Goal: Task Accomplishment & Management: Manage account settings

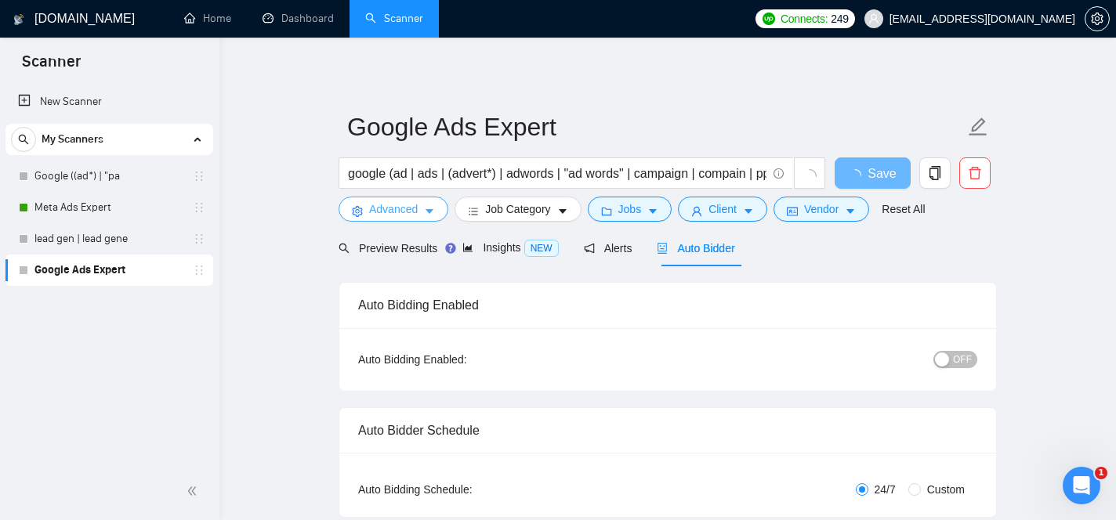
click at [430, 205] on span "caret-down" at bounding box center [429, 211] width 11 height 12
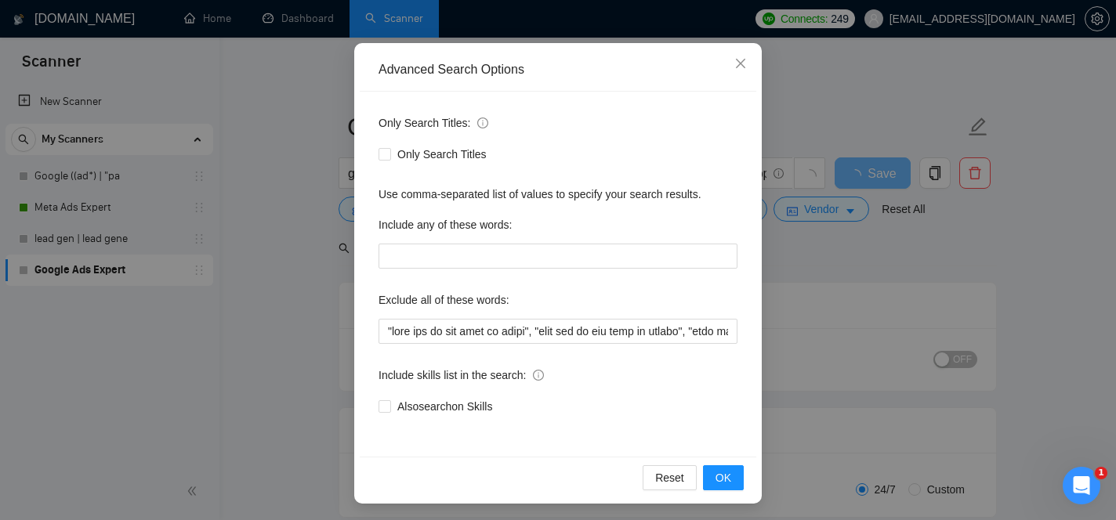
scroll to position [132, 0]
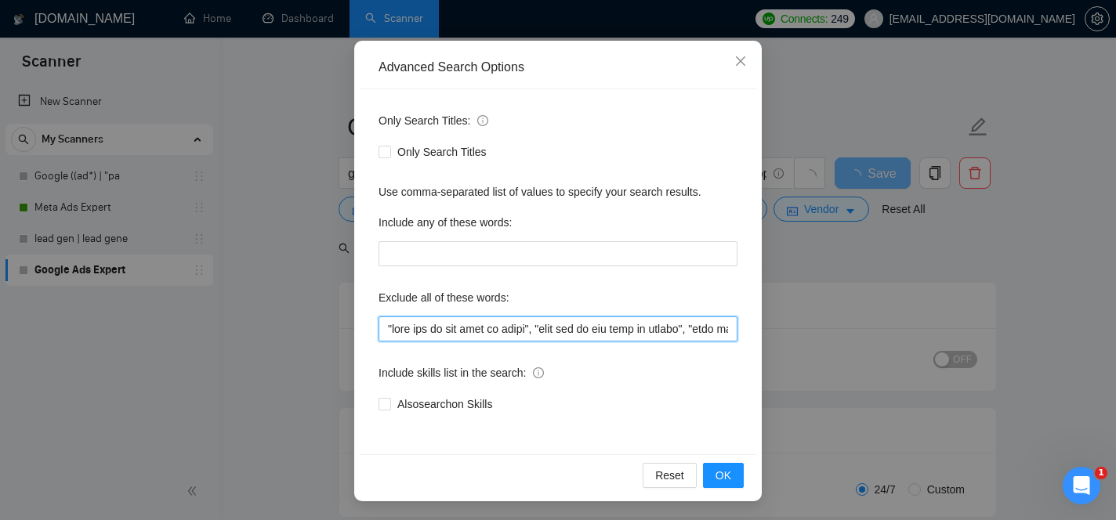
click at [622, 329] on input "text" at bounding box center [558, 329] width 359 height 25
drag, startPoint x: 622, startPoint y: 329, endPoint x: 861, endPoint y: 396, distance: 248.1
click at [861, 396] on div "Advanced Search Options Only Search Titles: Only Search Titles Use comma-separa…" at bounding box center [558, 260] width 1116 height 520
click at [733, 330] on input "text" at bounding box center [558, 329] width 359 height 25
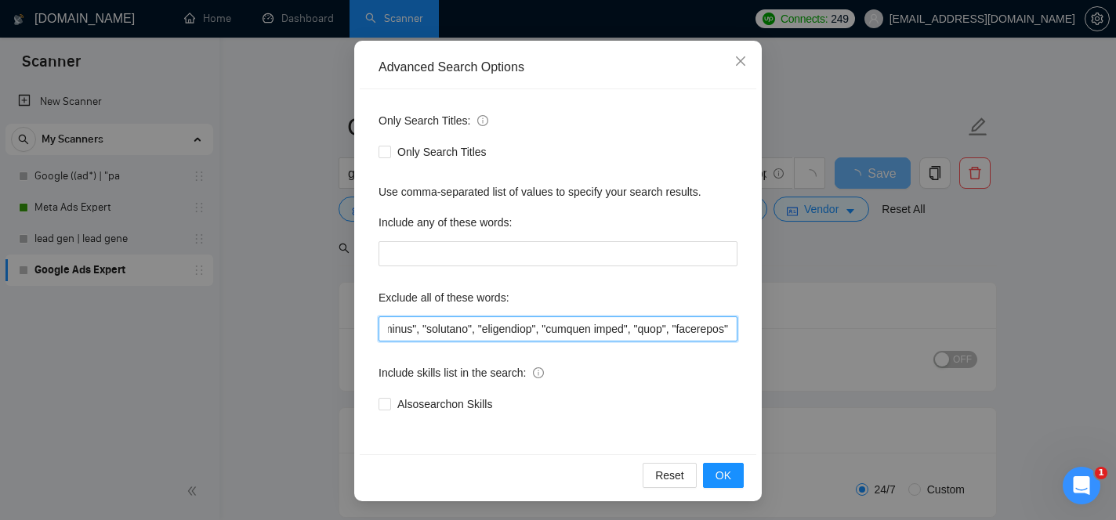
scroll to position [0, 66820]
drag, startPoint x: 680, startPoint y: 329, endPoint x: 731, endPoint y: 334, distance: 51.2
click at [731, 334] on input "text" at bounding box center [558, 329] width 359 height 25
type input ""this job is not open to teams", "this job is not open to agency", "this job is…"
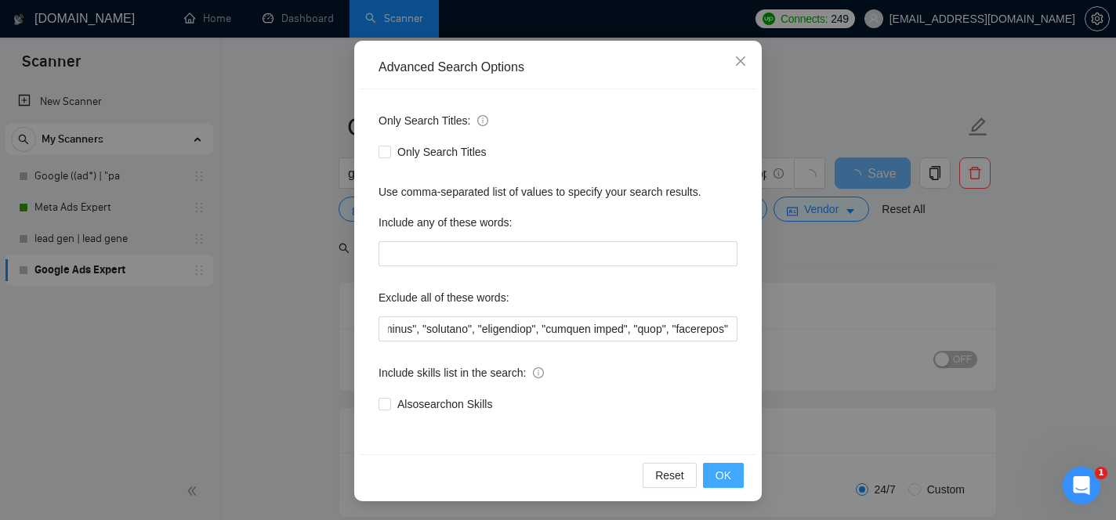
scroll to position [0, 0]
click at [725, 473] on span "OK" at bounding box center [724, 475] width 16 height 17
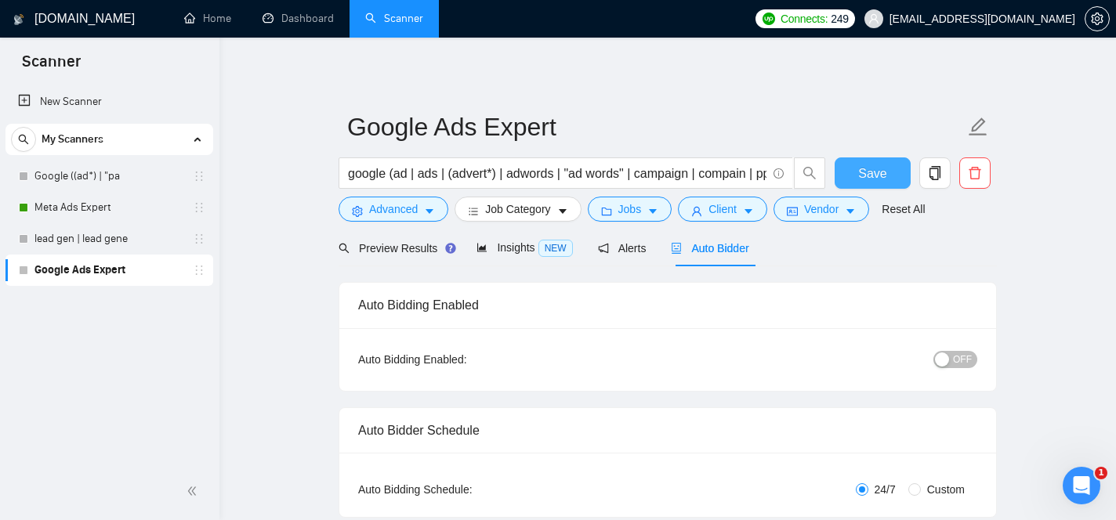
click at [865, 170] on span "Save" at bounding box center [872, 174] width 28 height 20
click at [114, 208] on link "Meta Ads Expert" at bounding box center [108, 207] width 149 height 31
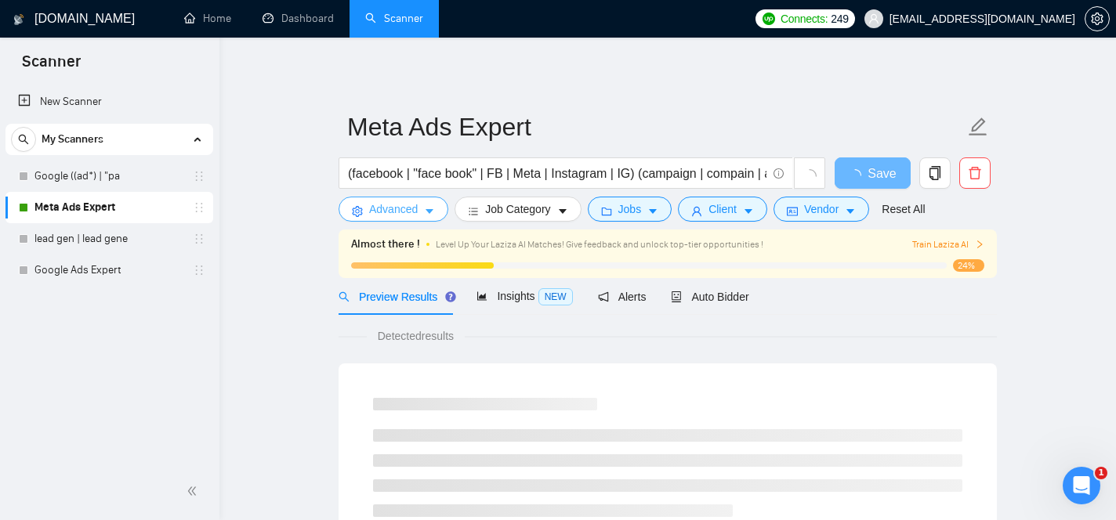
click at [408, 207] on span "Advanced" at bounding box center [393, 209] width 49 height 17
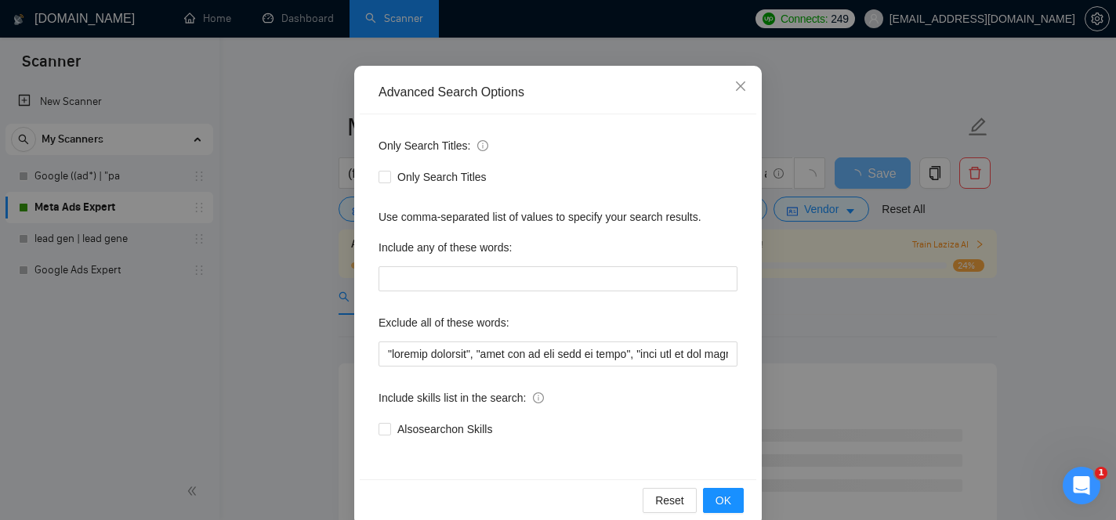
scroll to position [107, 0]
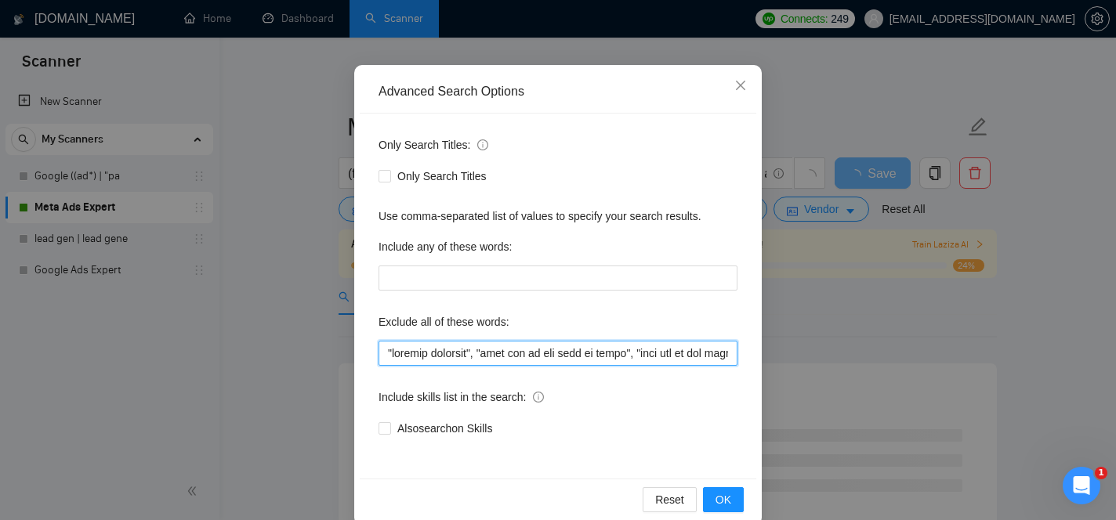
click at [546, 354] on input "text" at bounding box center [558, 353] width 359 height 25
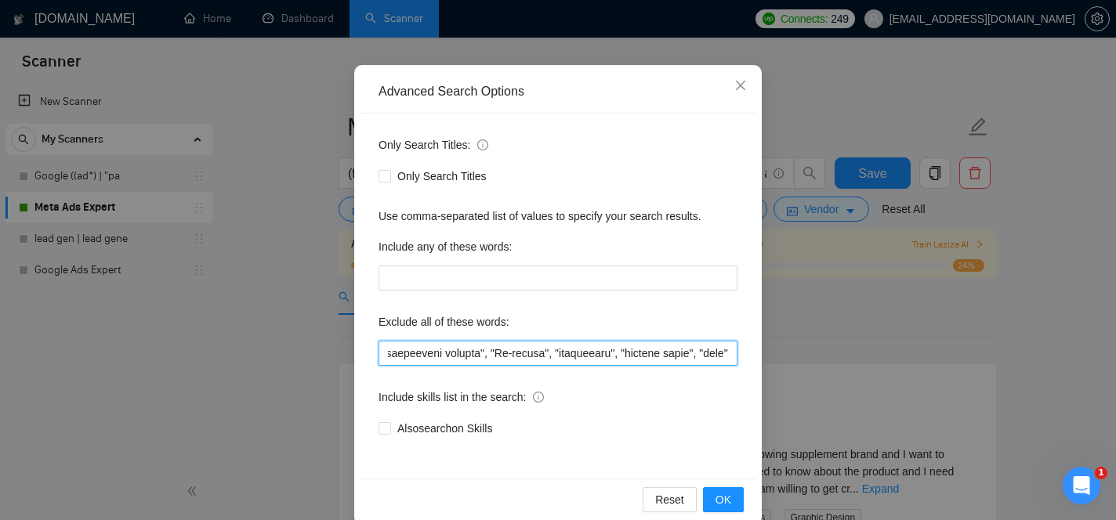
scroll to position [0, 50822]
drag, startPoint x: 546, startPoint y: 354, endPoint x: 820, endPoint y: 409, distance: 279.0
click at [820, 409] on div "Advanced Search Options Only Search Titles: Only Search Titles Use comma-separa…" at bounding box center [558, 260] width 1116 height 520
click at [734, 357] on input "text" at bounding box center [558, 353] width 359 height 25
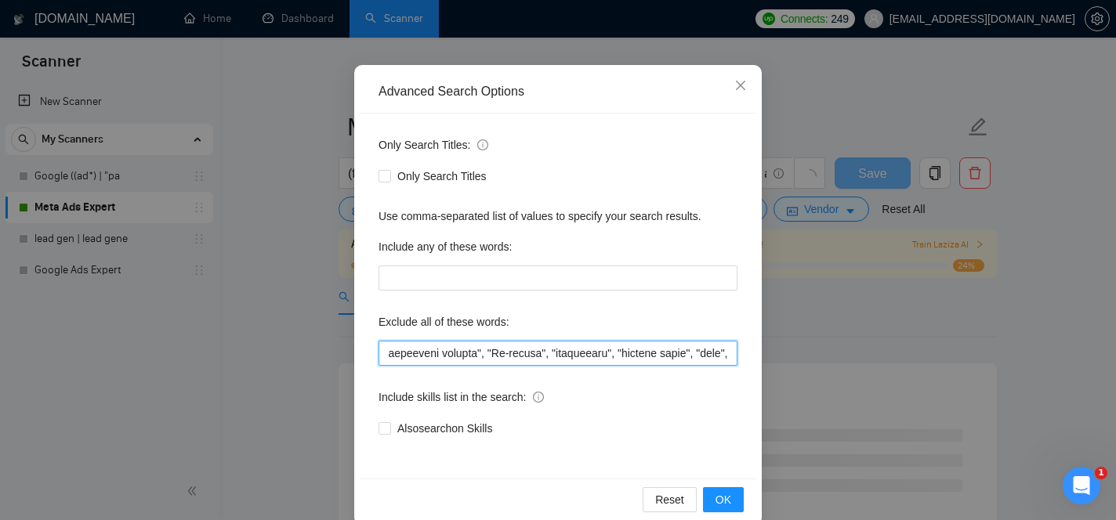
paste input ""affiliate""
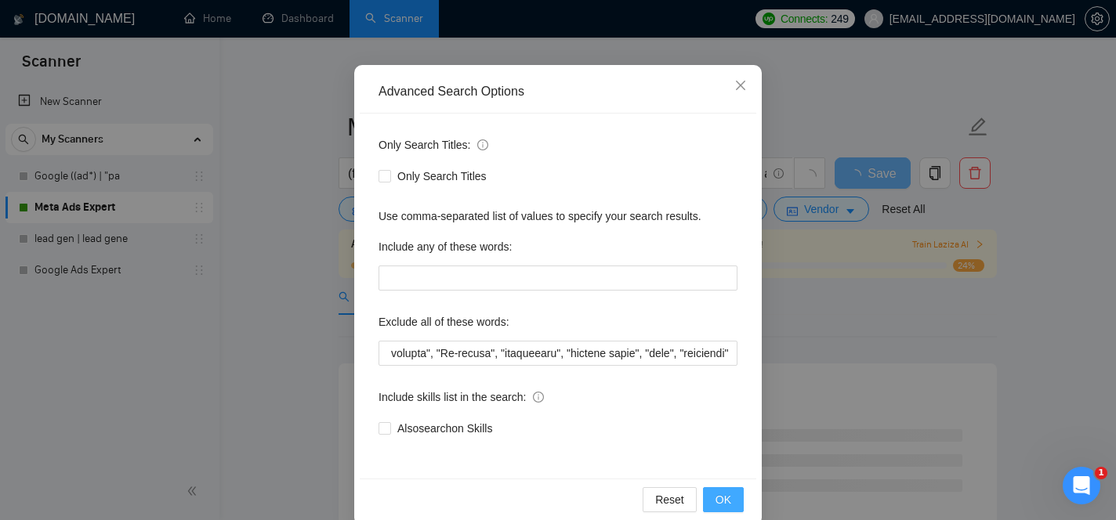
scroll to position [0, 0]
click at [725, 499] on span "OK" at bounding box center [724, 499] width 16 height 17
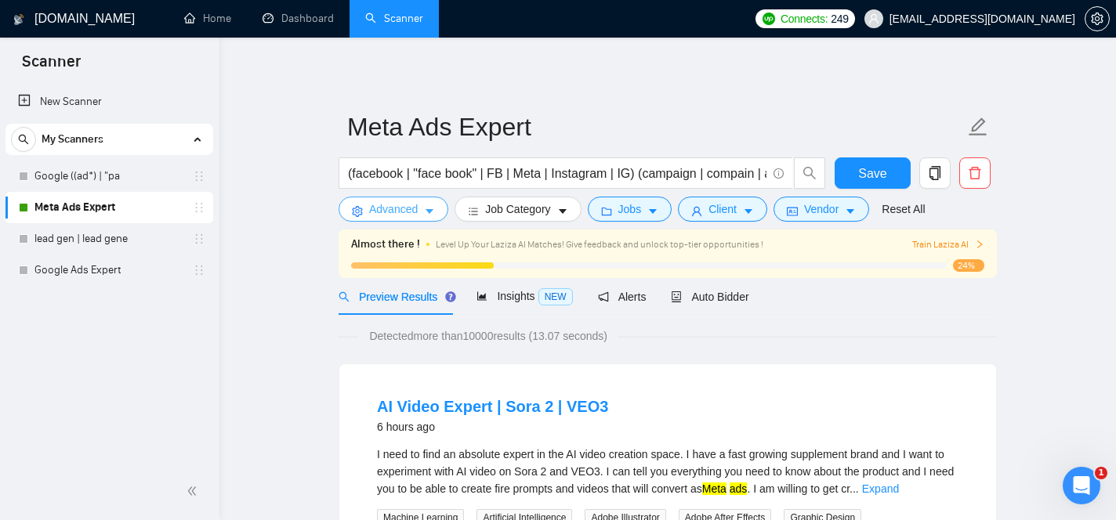
click at [431, 219] on button "Advanced" at bounding box center [394, 209] width 110 height 25
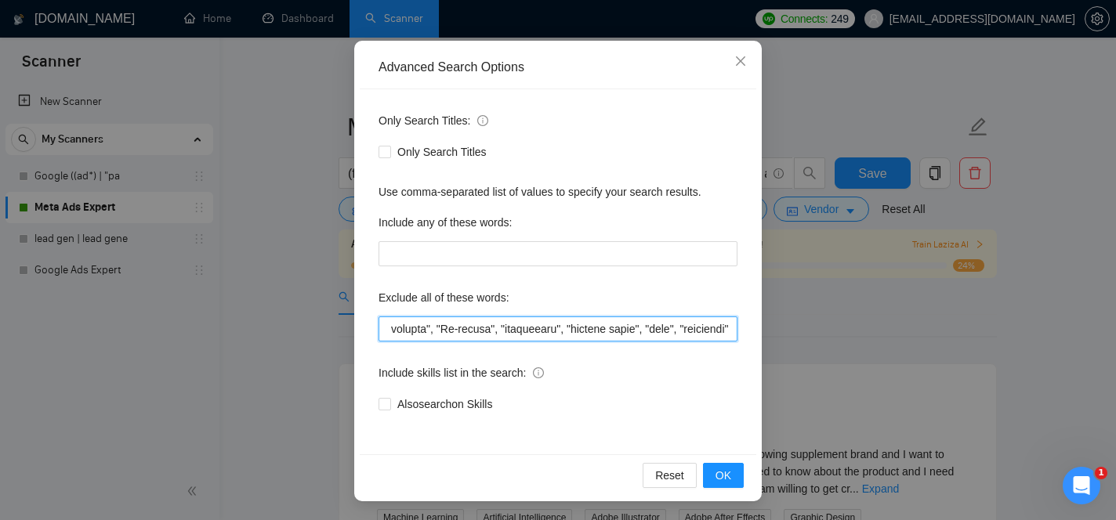
scroll to position [0, 50875]
drag, startPoint x: 578, startPoint y: 458, endPoint x: 1004, endPoint y: 385, distance: 431.9
click at [1004, 385] on div "Advanced Search Options Only Search Titles: Only Search Titles Use comma-separa…" at bounding box center [558, 260] width 1116 height 520
click at [732, 331] on input "text" at bounding box center [558, 329] width 359 height 25
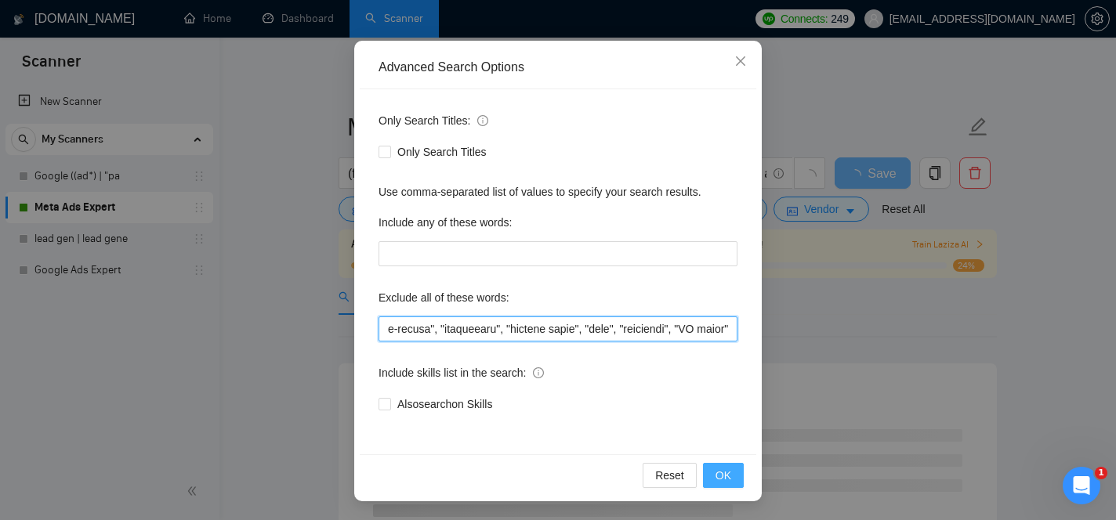
type input ""graphic designer", "this job is not open to teams", "this job is not open to a…"
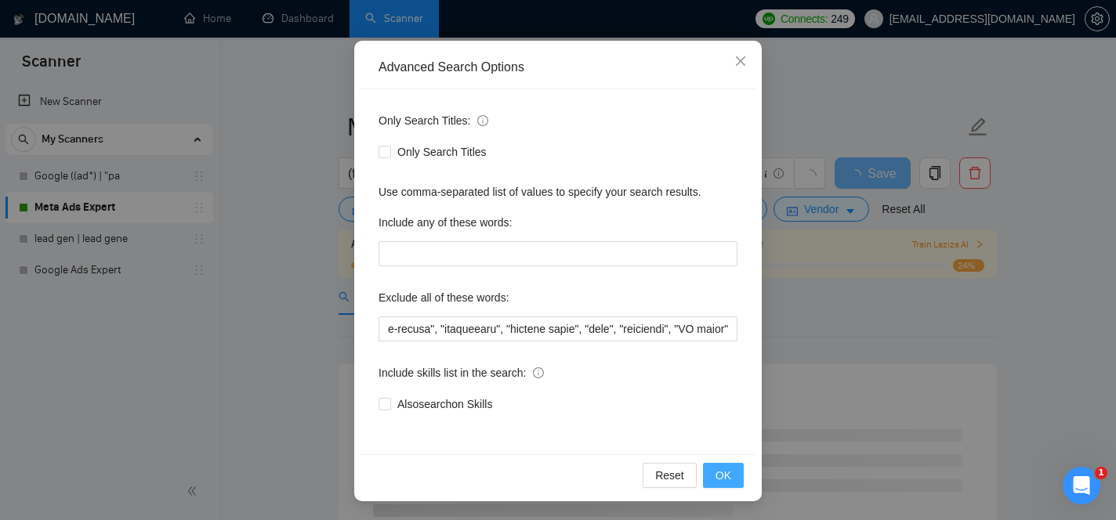
scroll to position [0, 0]
click at [723, 471] on span "OK" at bounding box center [724, 475] width 16 height 17
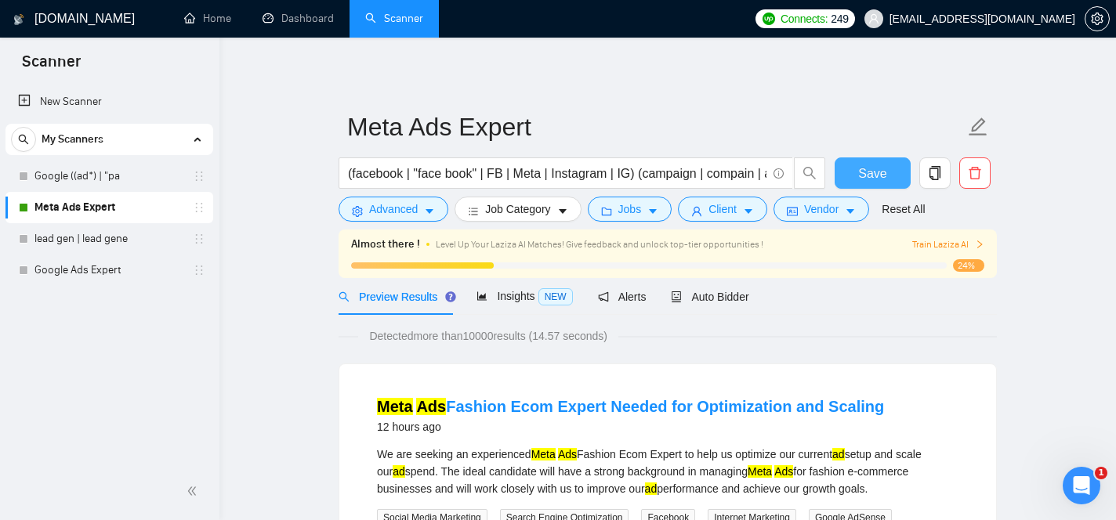
click at [872, 179] on span "Save" at bounding box center [872, 174] width 28 height 20
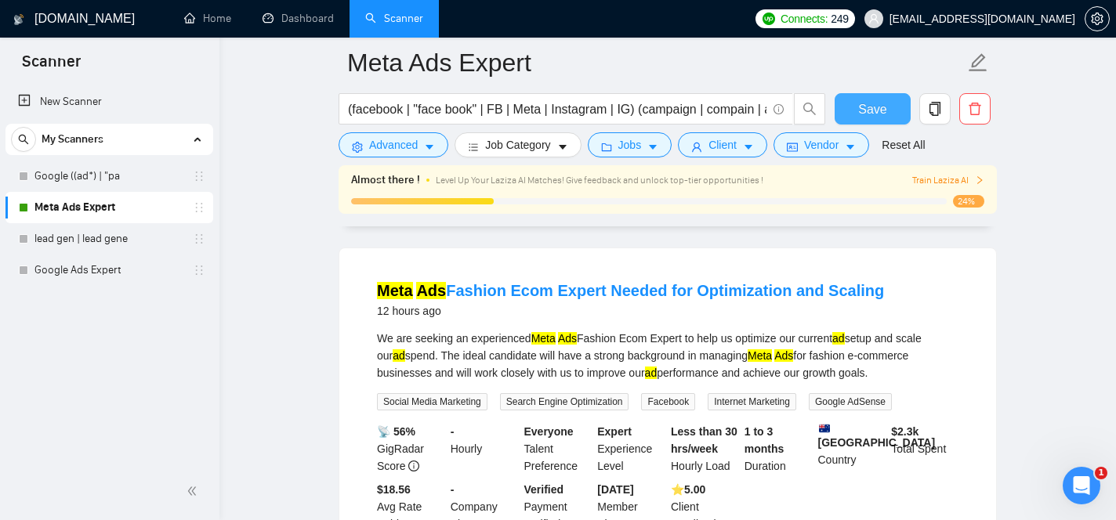
scroll to position [133, 0]
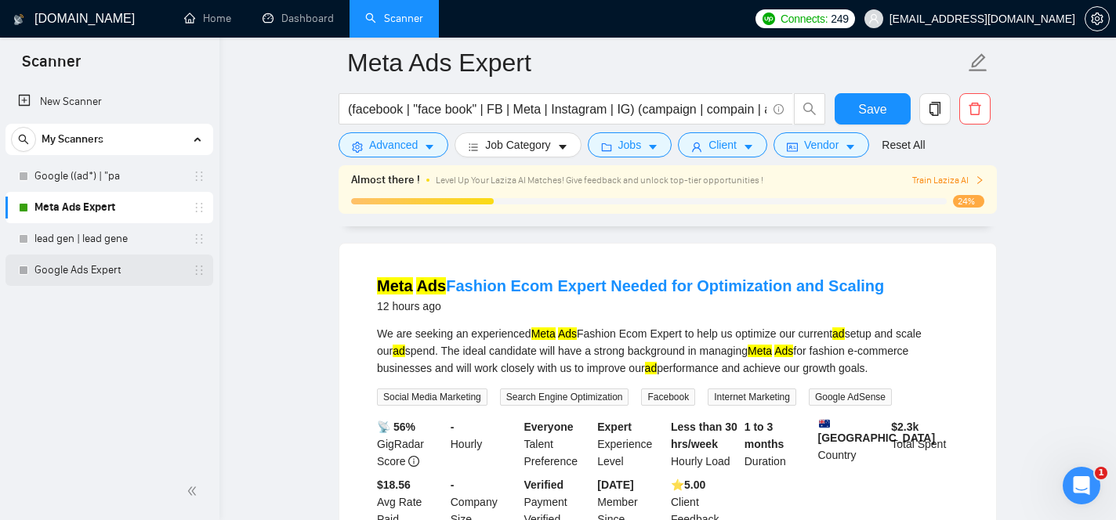
click at [153, 270] on link "Google Ads Expert" at bounding box center [108, 270] width 149 height 31
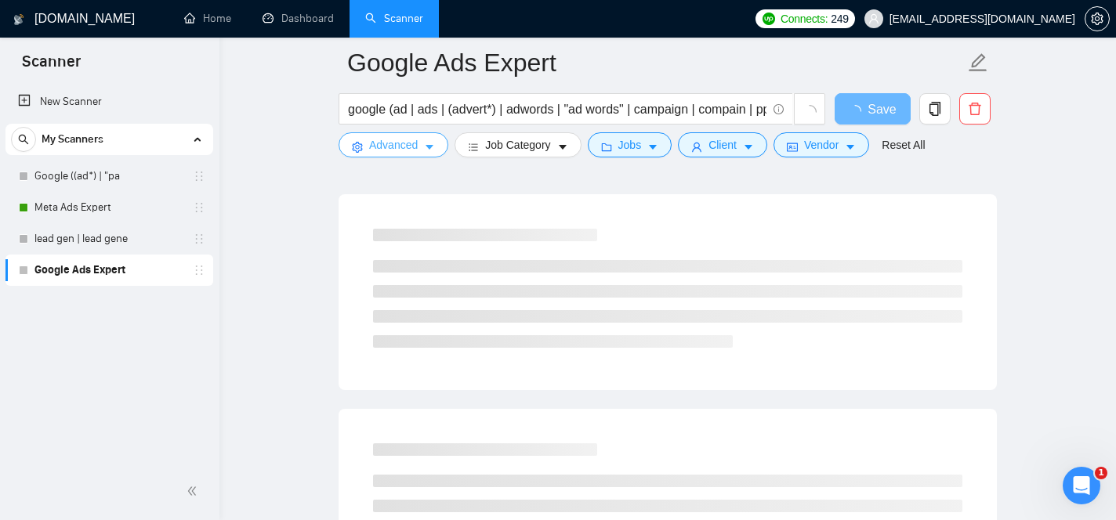
click at [426, 146] on icon "caret-down" at bounding box center [429, 147] width 11 height 11
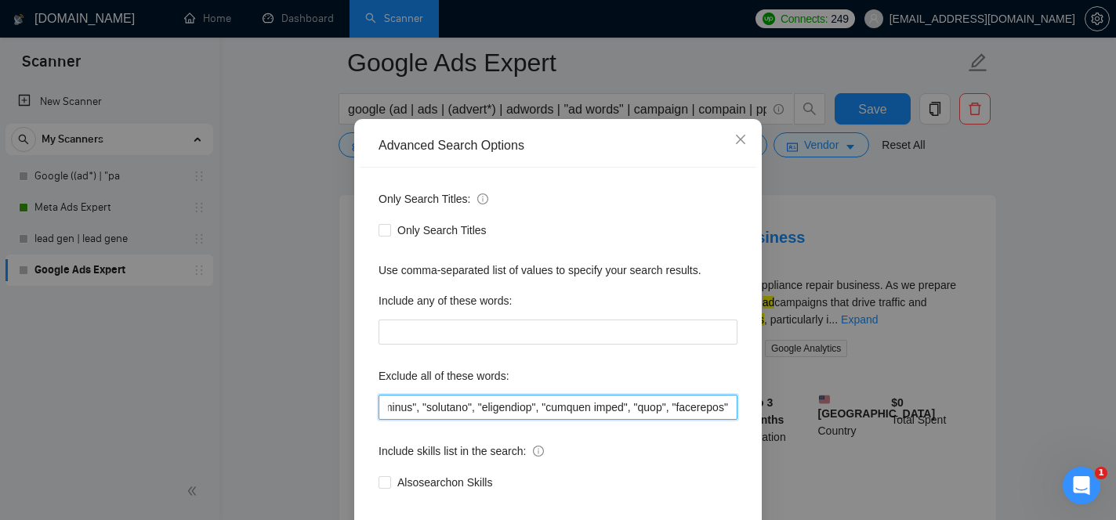
scroll to position [0, 66820]
drag, startPoint x: 616, startPoint y: 457, endPoint x: 833, endPoint y: 481, distance: 218.4
click at [833, 481] on div "Advanced Search Options Only Search Titles: Only Search Titles Use comma-separa…" at bounding box center [558, 260] width 1116 height 520
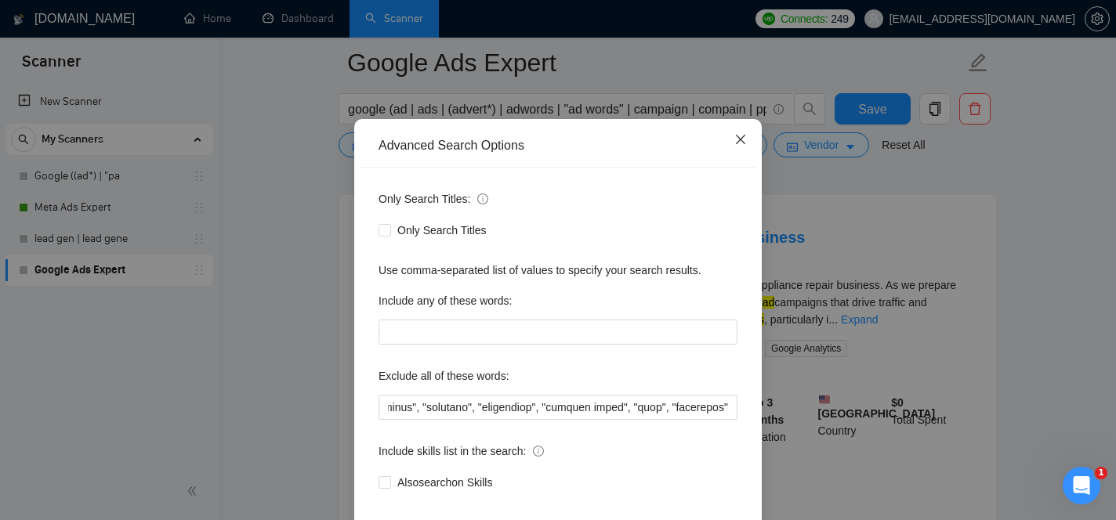
click at [738, 146] on icon "close" at bounding box center [740, 139] width 13 height 13
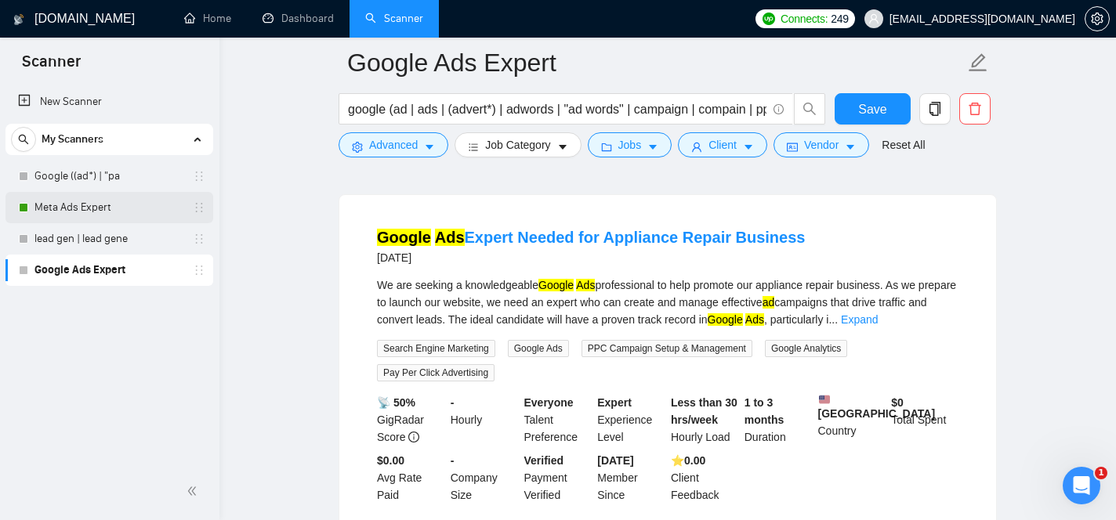
click at [123, 204] on link "Meta Ads Expert" at bounding box center [108, 207] width 149 height 31
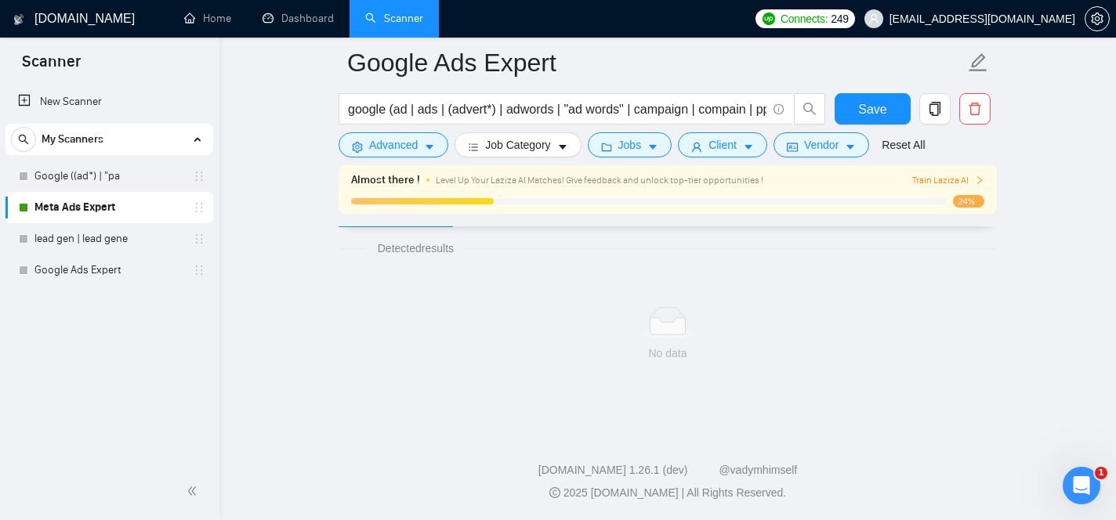
scroll to position [52, 0]
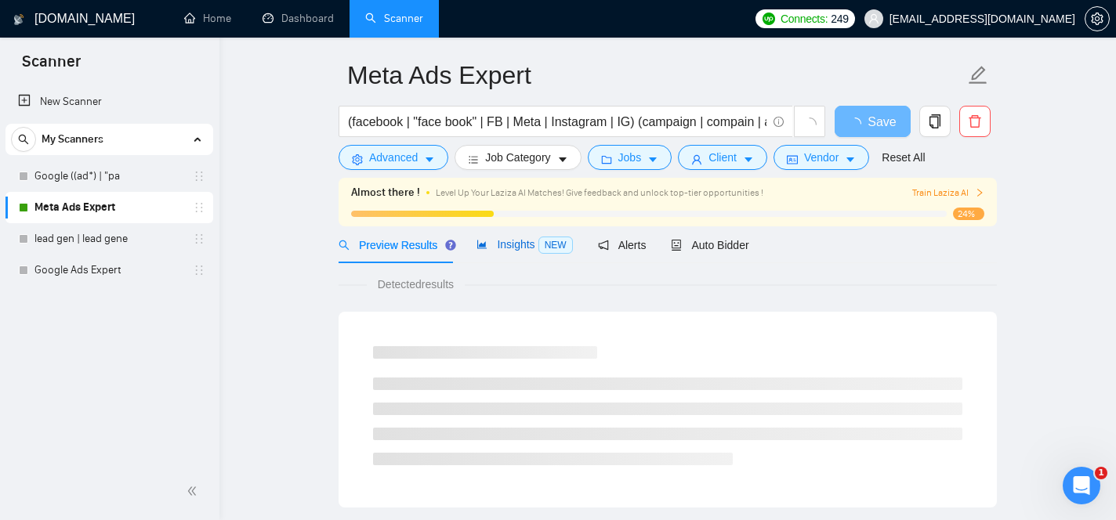
click at [495, 242] on span "Insights NEW" at bounding box center [524, 244] width 96 height 13
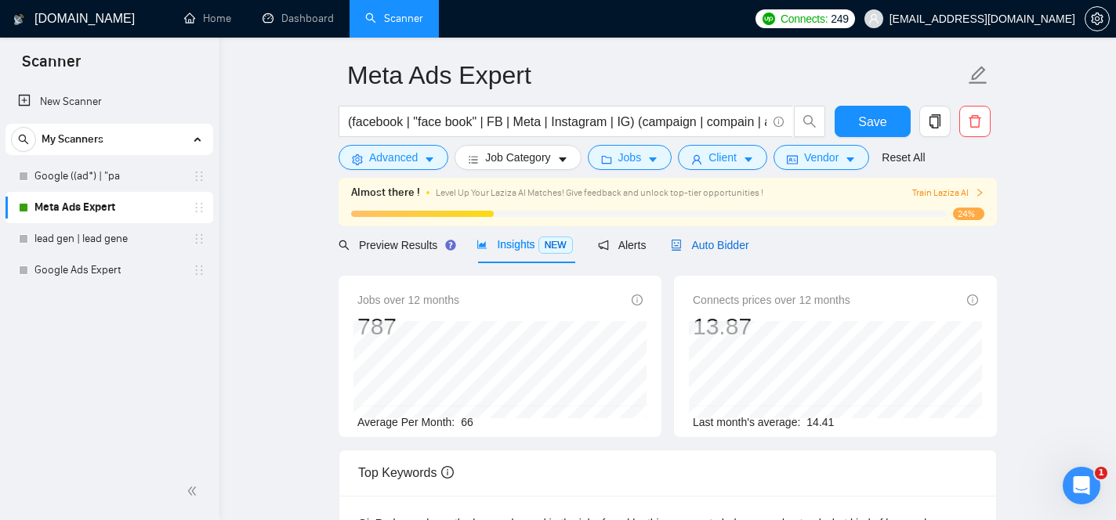
click at [708, 245] on span "Auto Bidder" at bounding box center [710, 245] width 78 height 13
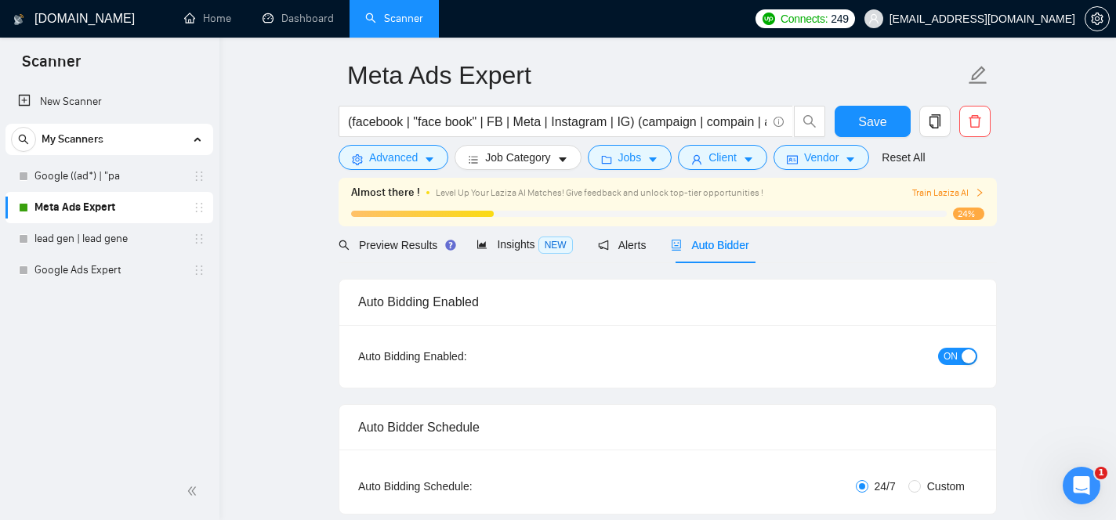
checkbox input "true"
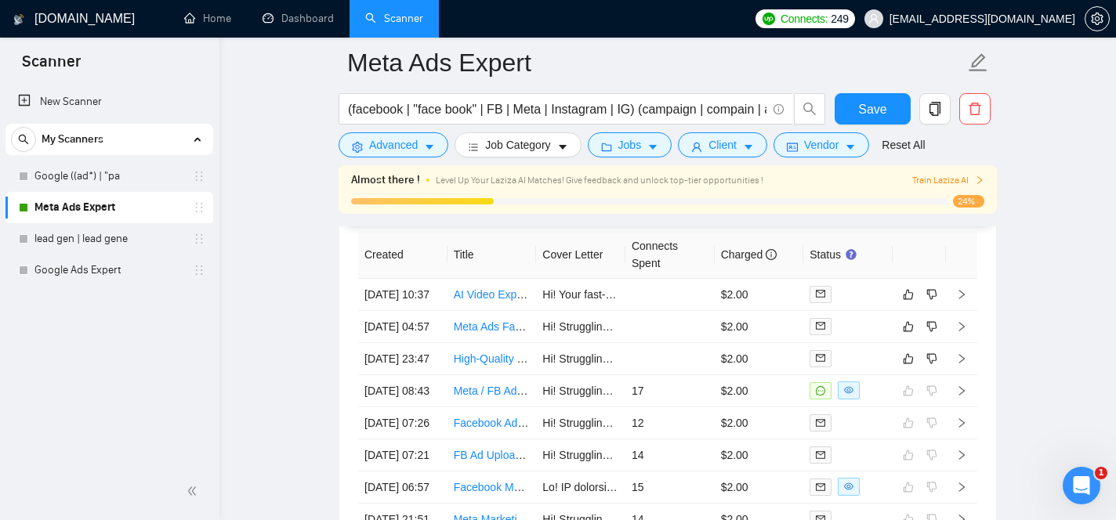
scroll to position [4056, 0]
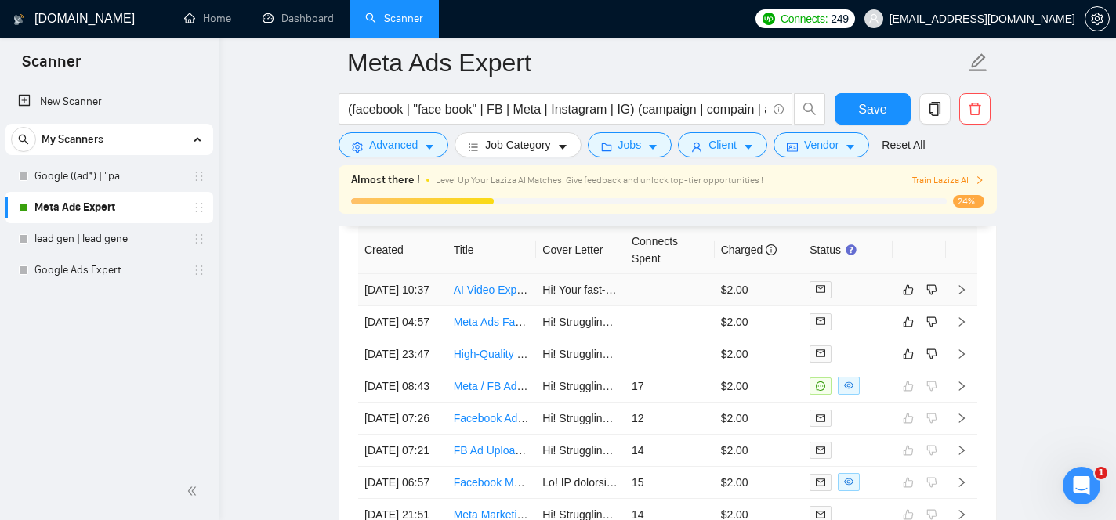
click at [516, 296] on link "AI Video Expert | Sora 2 | VEO3" at bounding box center [531, 290] width 155 height 13
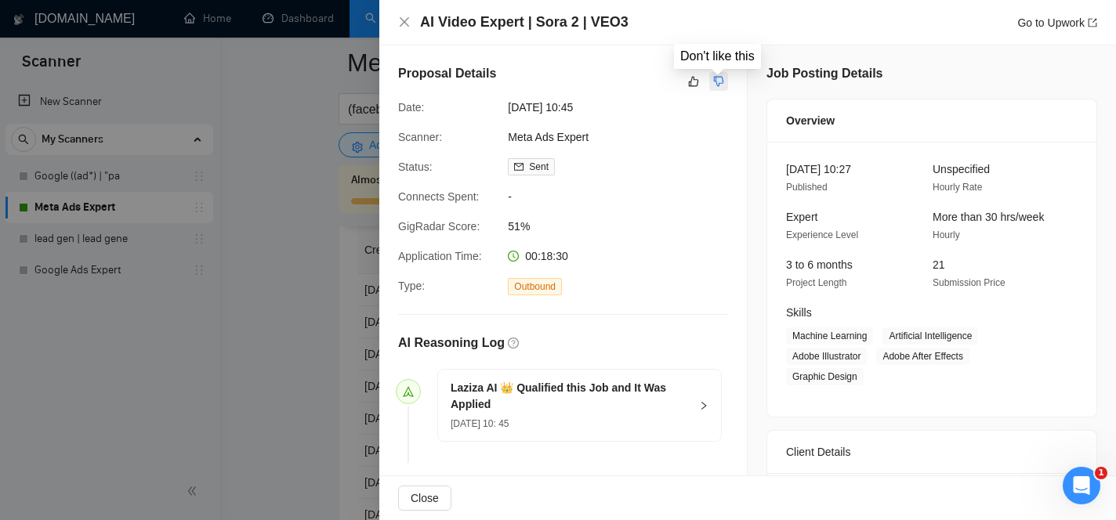
click at [721, 81] on icon "dislike" at bounding box center [718, 81] width 11 height 13
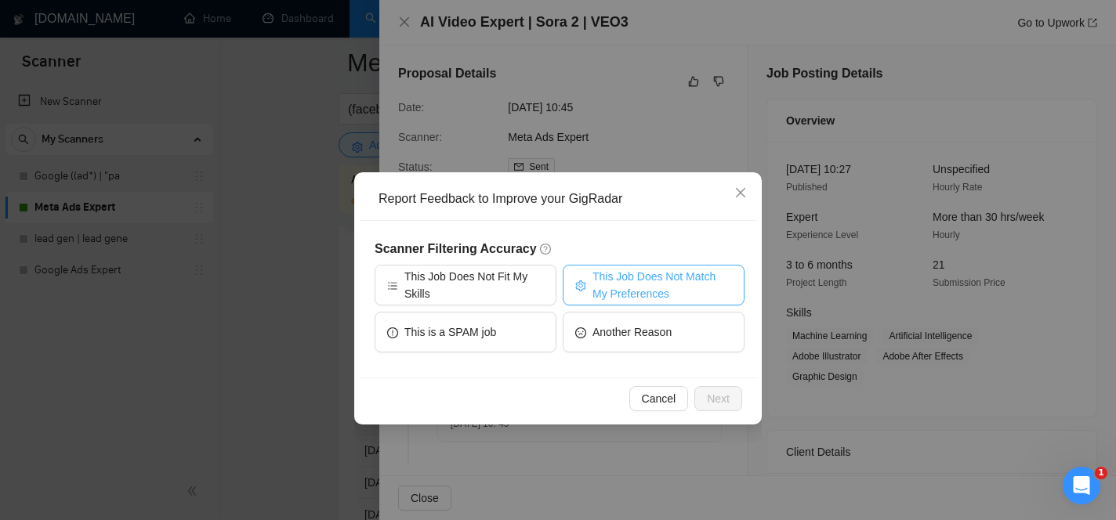
click at [630, 274] on span "This Job Does Not Match My Preferences" at bounding box center [661, 285] width 139 height 34
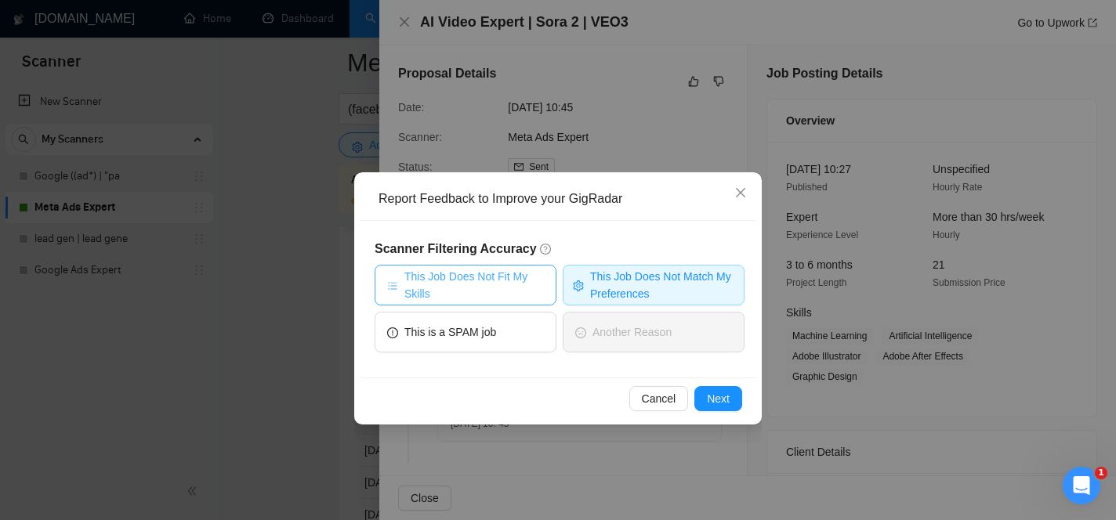
click at [518, 281] on span "This Job Does Not Fit My Skills" at bounding box center [473, 285] width 139 height 34
click at [725, 401] on span "Next" at bounding box center [718, 398] width 23 height 17
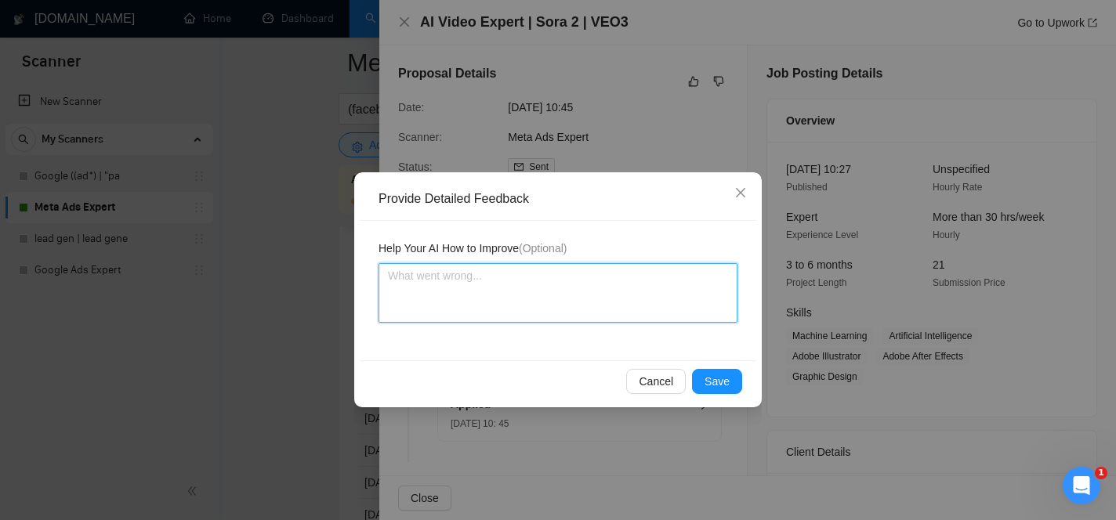
click at [658, 295] on textarea at bounding box center [558, 293] width 359 height 60
type textarea "I"
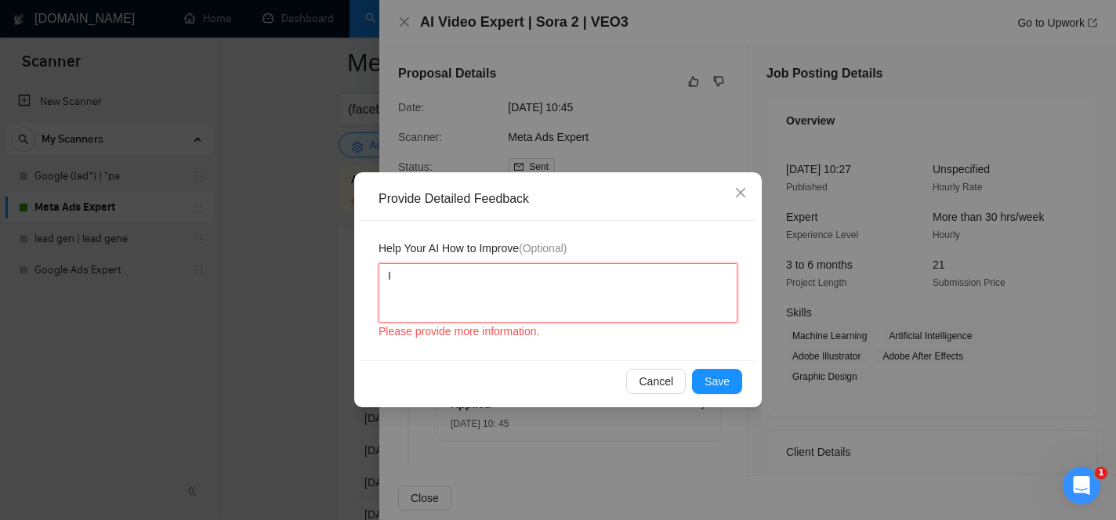
type textarea "I"
type textarea "I d"
type textarea "I do"
type textarea "I don"
type textarea "I don't"
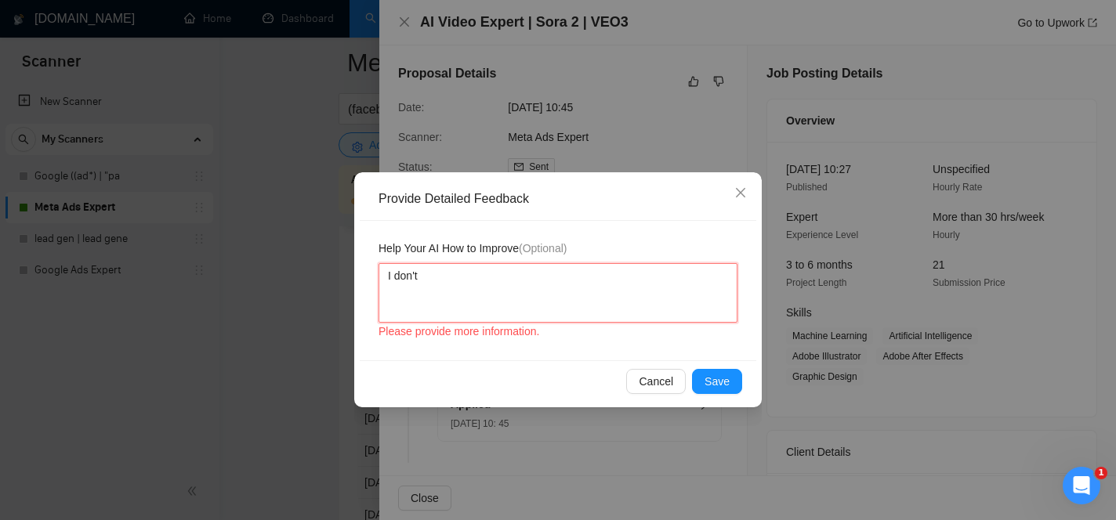
type textarea "I don't"
type textarea "I don't w"
type textarea "I don't wan"
type textarea "I don't want"
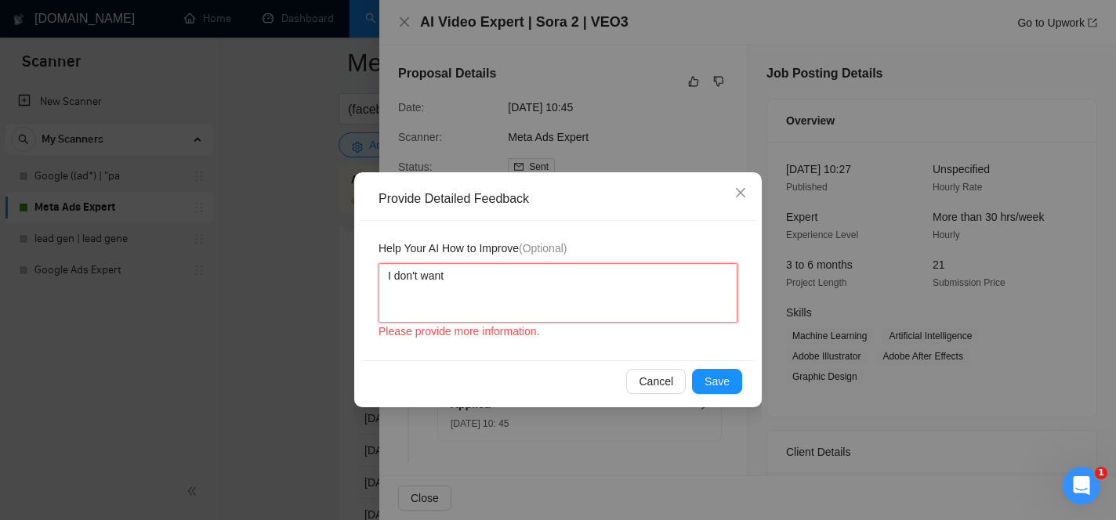
type textarea "I don't want j"
type textarea "I don't want jb"
type textarea "I don't want j"
type textarea "I don't want [PERSON_NAME]"
type textarea "I don't want job"
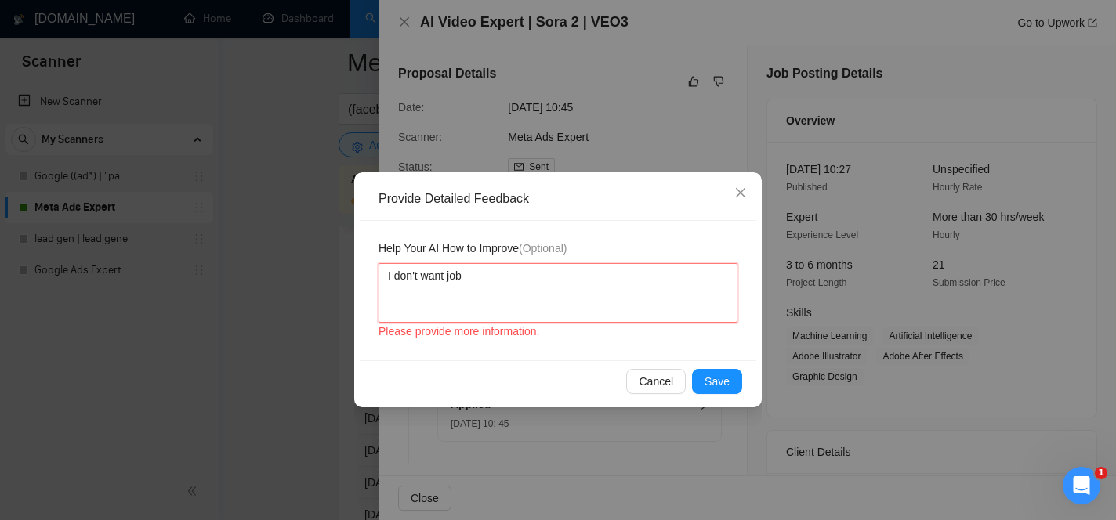
type textarea "I don't want jobs"
type textarea "I don't want jobs t"
type textarea "I don't want jobs th"
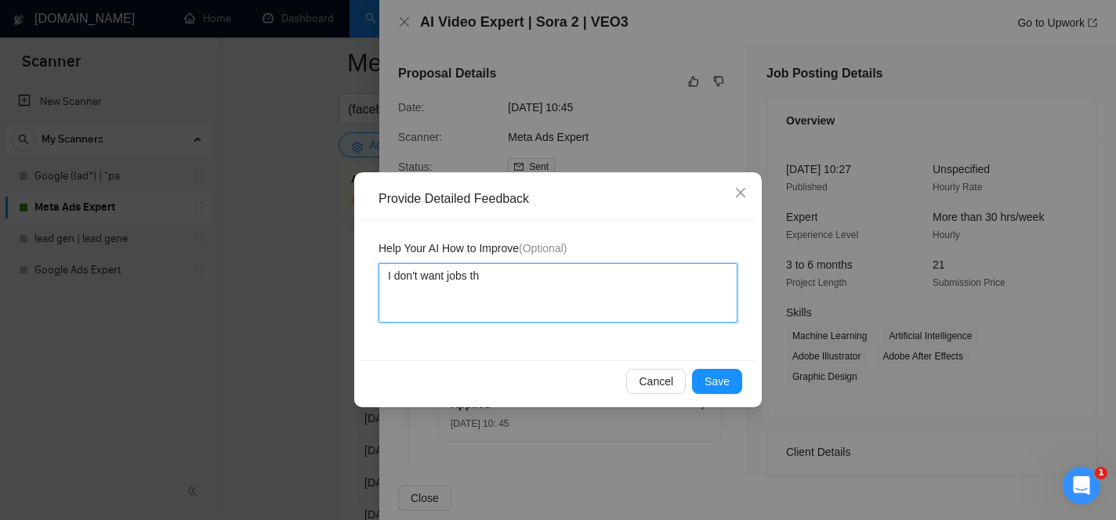
type textarea "I don't want jobs tha"
type textarea "I don't want jobs that"
type textarea "I don't want jobs that d"
type textarea "I don't want jobs that"
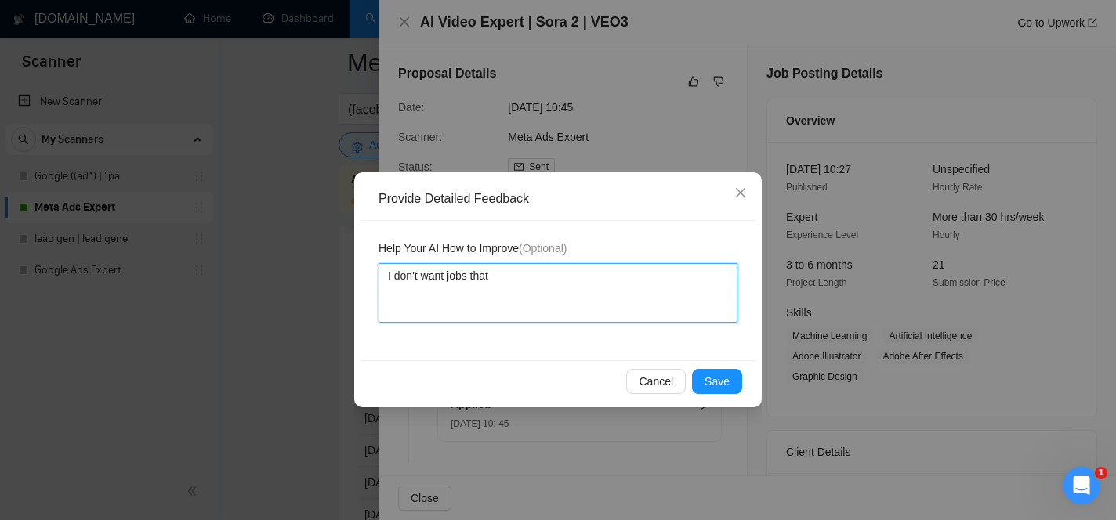
type textarea "I don't want jobs that a"
type textarea "I don't want jobs that ar"
type textarea "I don't want jobs that are"
type textarea "I don't want jobs that are o"
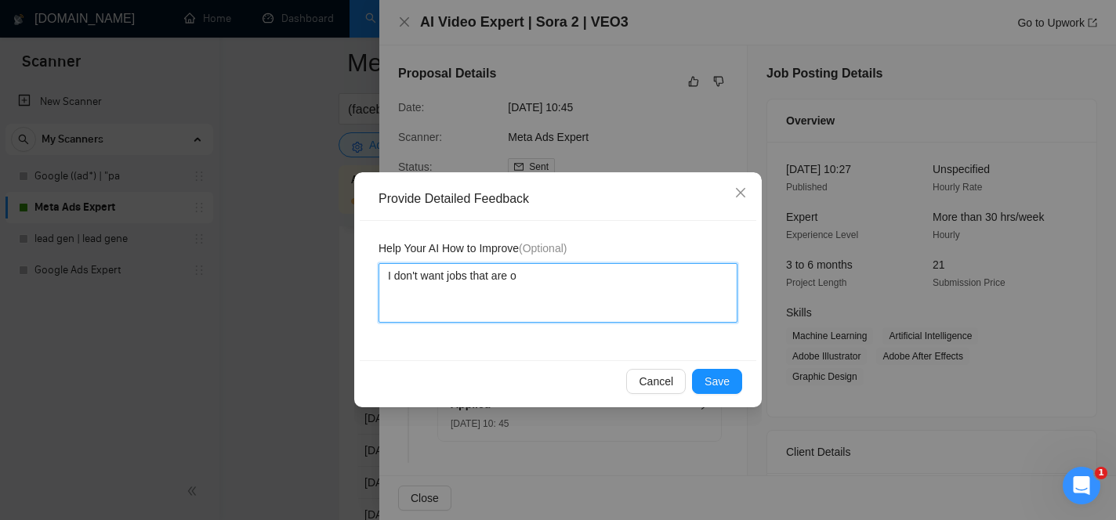
type textarea "I don't want jobs that are on"
type textarea "I don't want jobs that are onl"
type textarea "I don't want jobs that are only"
type textarea "I don't want jobs that are only f"
type textarea "I don't want jobs that are only fo"
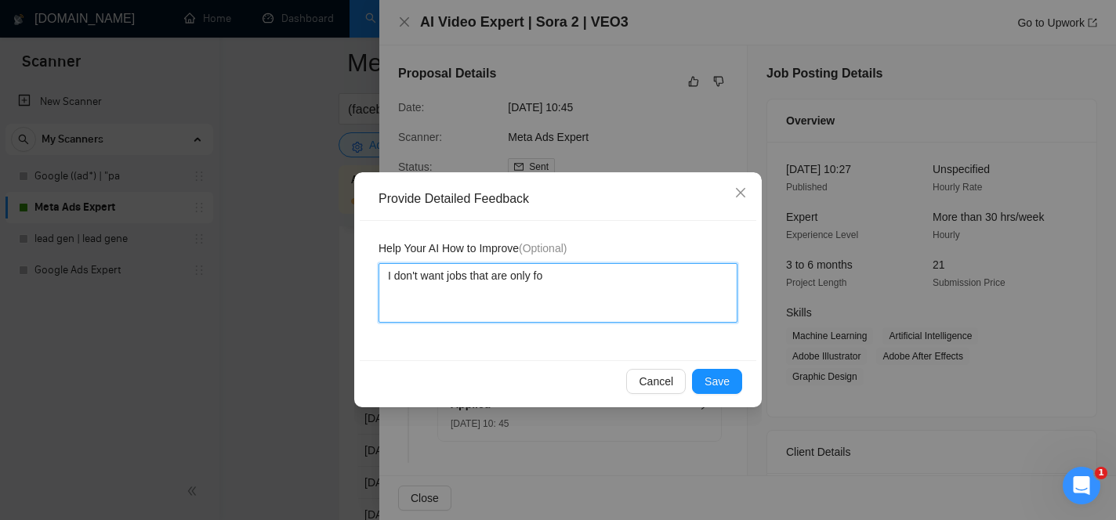
type textarea "I don't want jobs that are only foc"
type textarea "I don't want jobs that are only focu"
type textarea "I don't want jobs that are only focus"
type textarea "I don't want jobs that are only focuse"
type textarea "I don't want jobs that are only focused"
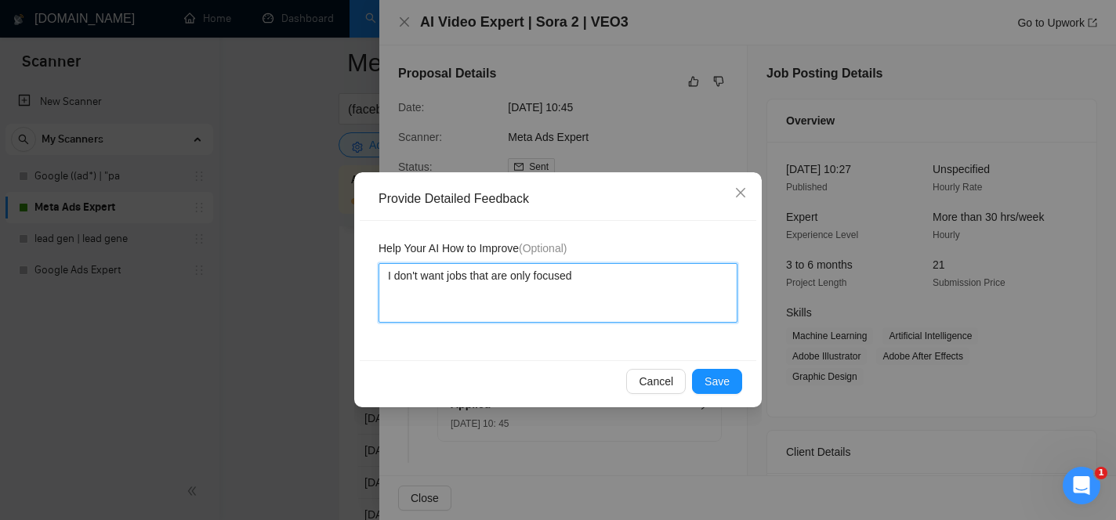
type textarea "I don't want jobs that are only focused"
type textarea "I don't want jobs that are only focused on"
type textarea "I don't want jobs that are only focused on d"
type textarea "I don't want jobs that are only focused on de"
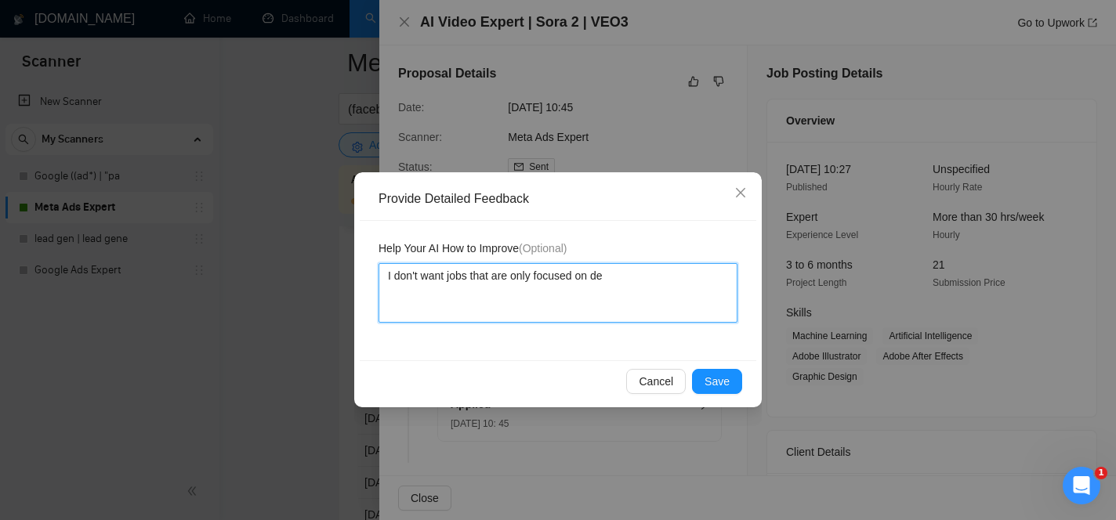
type textarea "I don't want jobs that are only focused on dev"
type textarea "I don't want jobs that are only focused on deve"
type textarea "I don't want jobs that are only focused on devel"
type textarea "I don't want jobs that are only focused on develo"
type textarea "I don't want jobs that are only focused on develop"
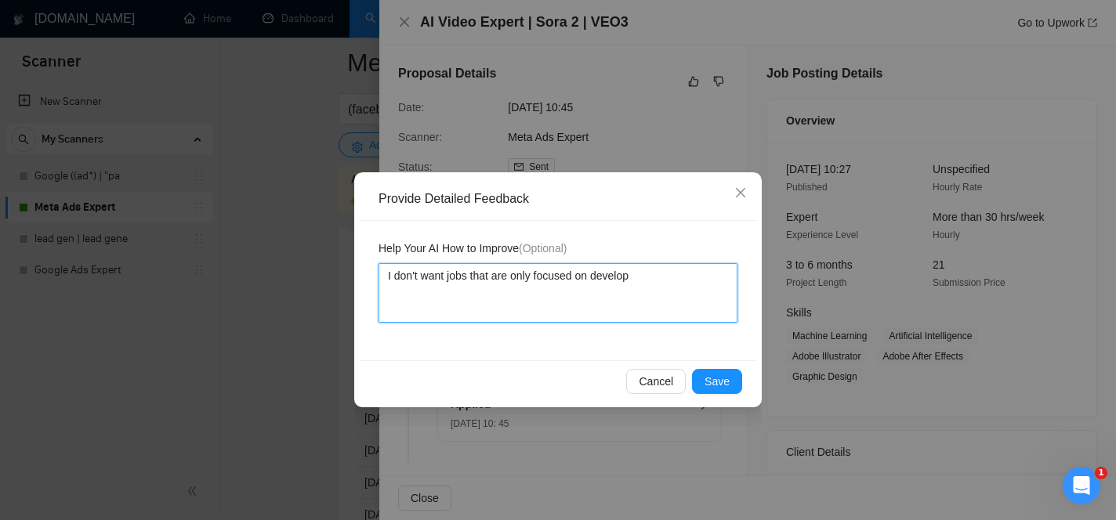
type textarea "I don't want jobs that are only focused on developi"
type textarea "I don't want jobs that are only focused on developin"
type textarea "I don't want jobs that are only focused on developing"
type textarea "I don't want jobs that are only focused on developing A"
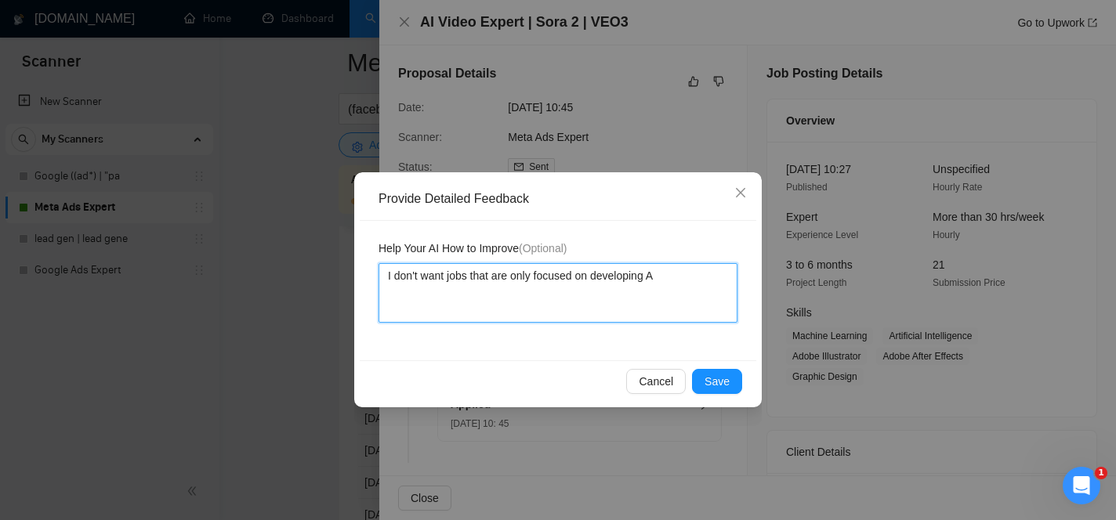
type textarea "I don't want jobs that are only focused on developing AI"
type textarea "I don't want jobs that are only focused on developing AI c"
type textarea "I don't want jobs that are only focused on developing AI con"
type textarea "I don't want jobs that are only focused on developing AI cont"
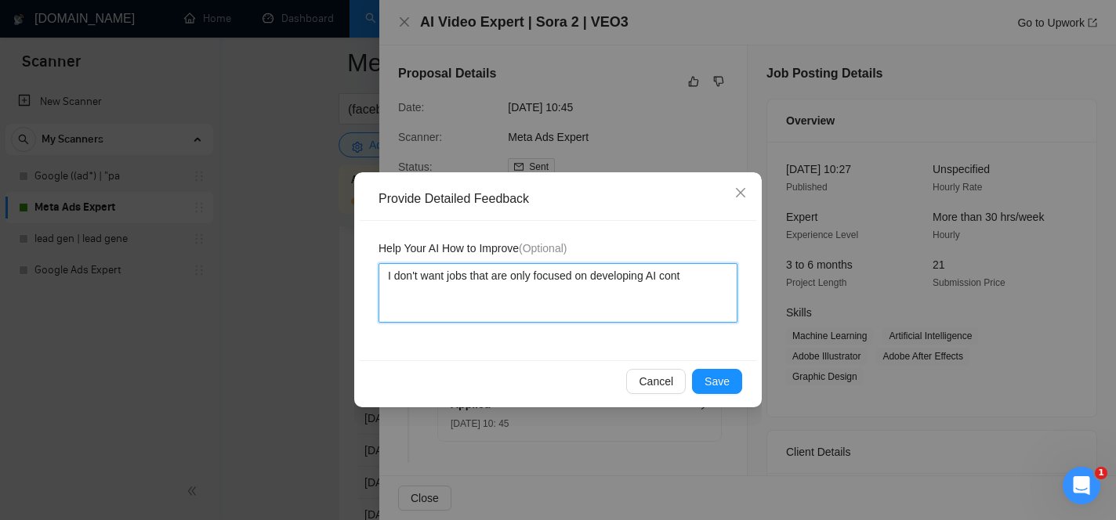
type textarea "I don't want jobs that are only focused on developing [PERSON_NAME]"
type textarea "I don't want jobs that are only focused on developing AI conten"
type textarea "I don't want jobs that are only focused on developing AI content"
type textarea "I don't want jobs that are only focused on developing AI content l"
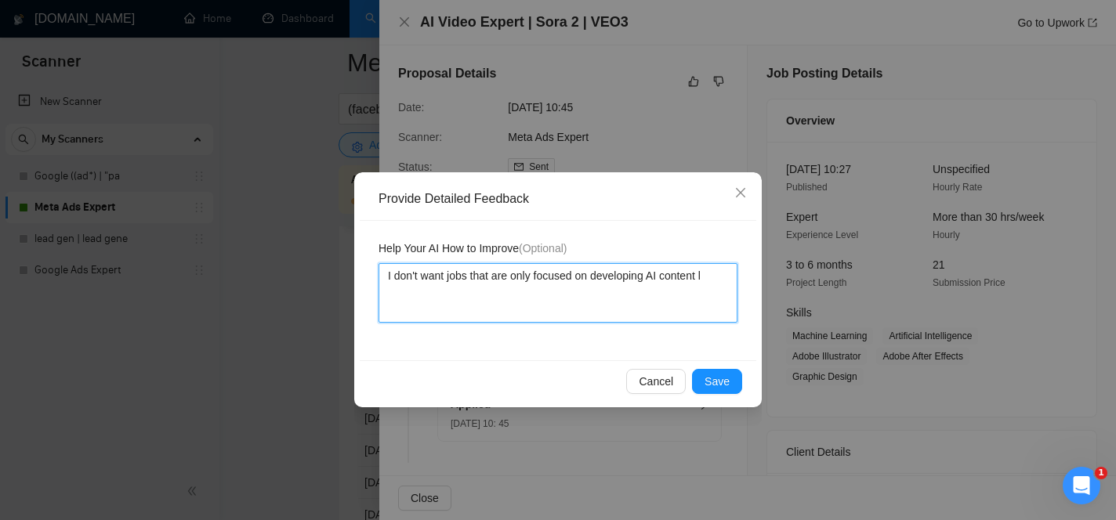
type textarea "I don't want jobs that are only focused on developing AI content li"
type textarea "I don't want jobs that are only focused on developing AI content lik"
type textarea "I don't want jobs that are only focused on developing AI content like"
type textarea "I don't want jobs that are only focused on developing AI content like v"
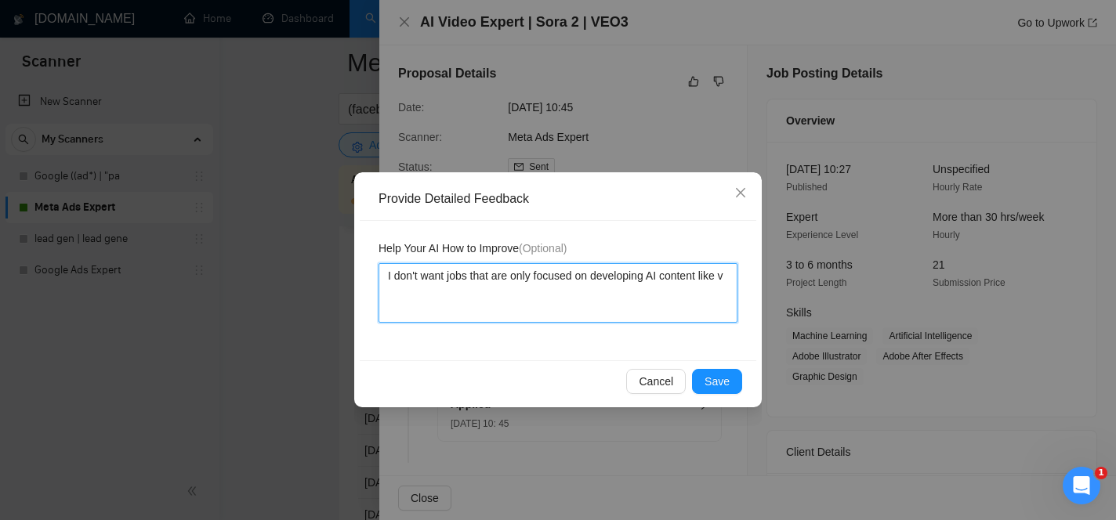
type textarea "I don't want jobs that are only focused on developing AI content like vd"
type textarea "I don't want jobs that are only focused on developing AI content like vde"
type textarea "I don't want jobs that are only focused on developing AI content like vd"
type textarea "I don't want jobs that are only focused on developing AI content like v"
type textarea "I don't want jobs that are only focused on developing AI content like vid"
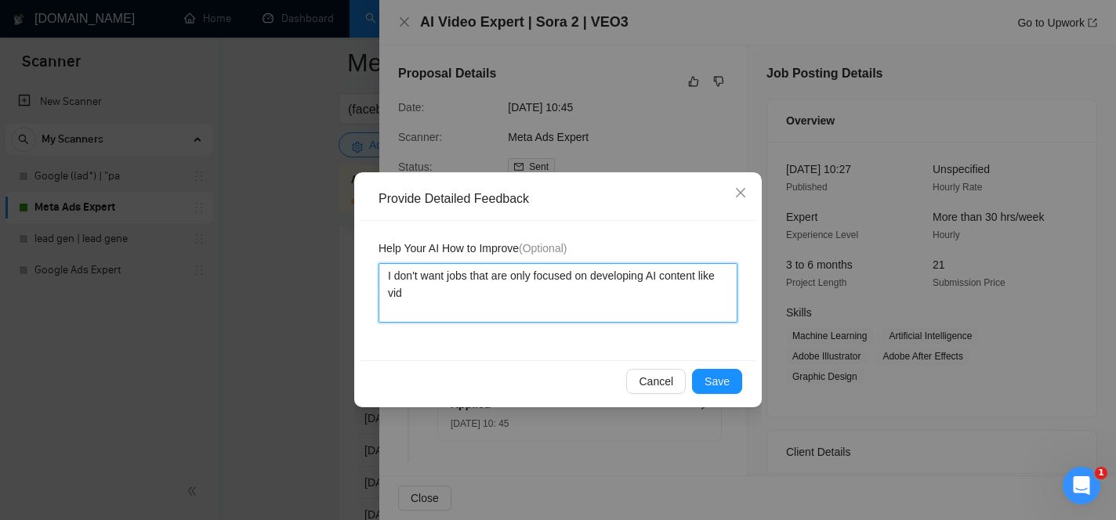
type textarea "I don't want jobs that are only focused on developing AI content like vide"
type textarea "I don't want jobs that are only focused on developing AI content like video"
type textarea "I don't want jobs that are only focused on developing AI content like videos"
type textarea "I don't want jobs that are only focused on developing AI content like videos."
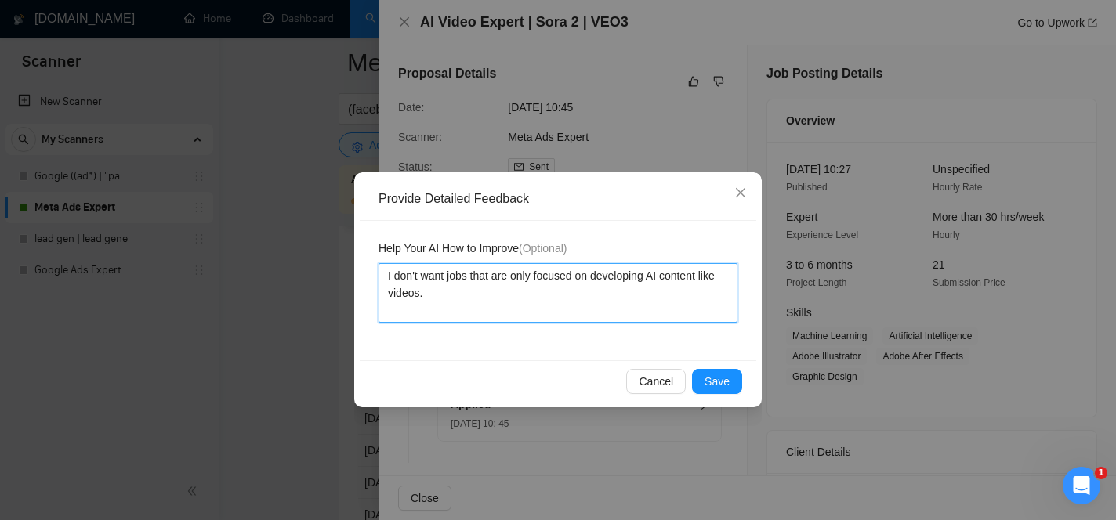
type textarea "I don't want jobs that are only focused on developing AI content like videos. D"
type textarea "I don't want jobs that are only focused on developing AI content like videos. Do"
type textarea "I don't want jobs that are only focused on developing AI content like videos. D…"
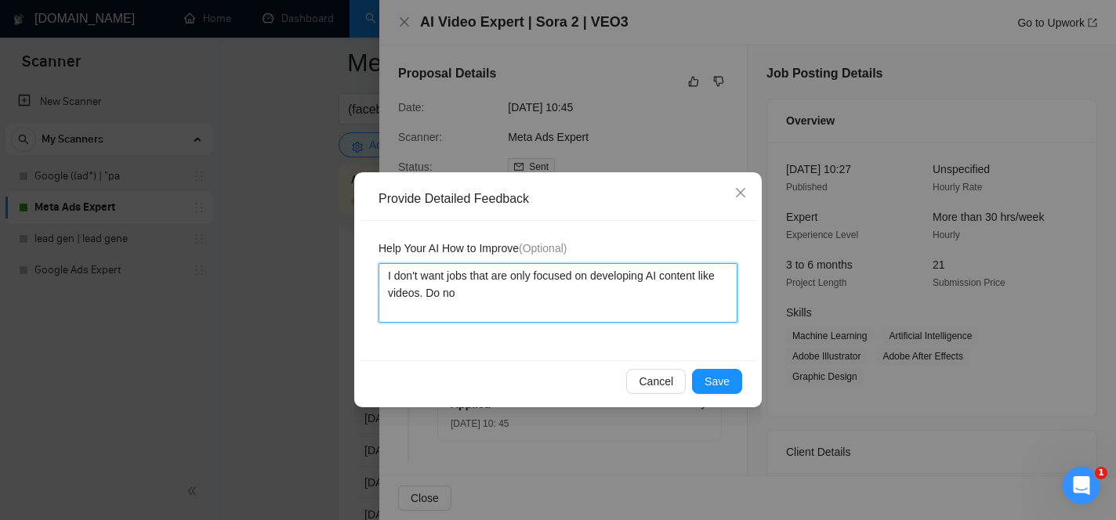
type textarea "I don't want jobs that are only focused on developing AI content like videos. D…"
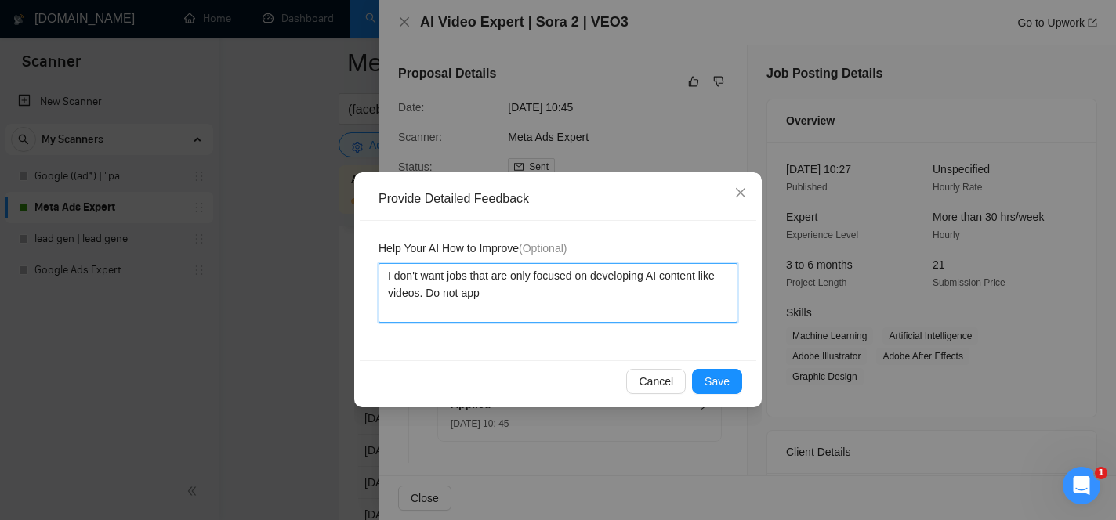
type textarea "I don't want jobs that are only focused on developing AI content like videos. D…"
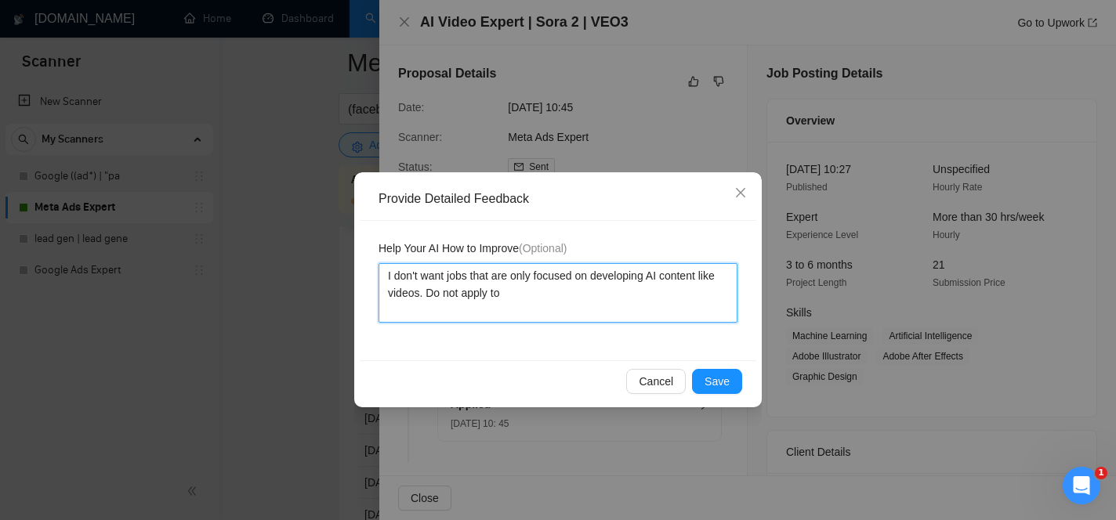
type textarea "I don't want jobs that are only focused on developing AI content like videos. D…"
paste textarea "Sora 2 and VEO3"
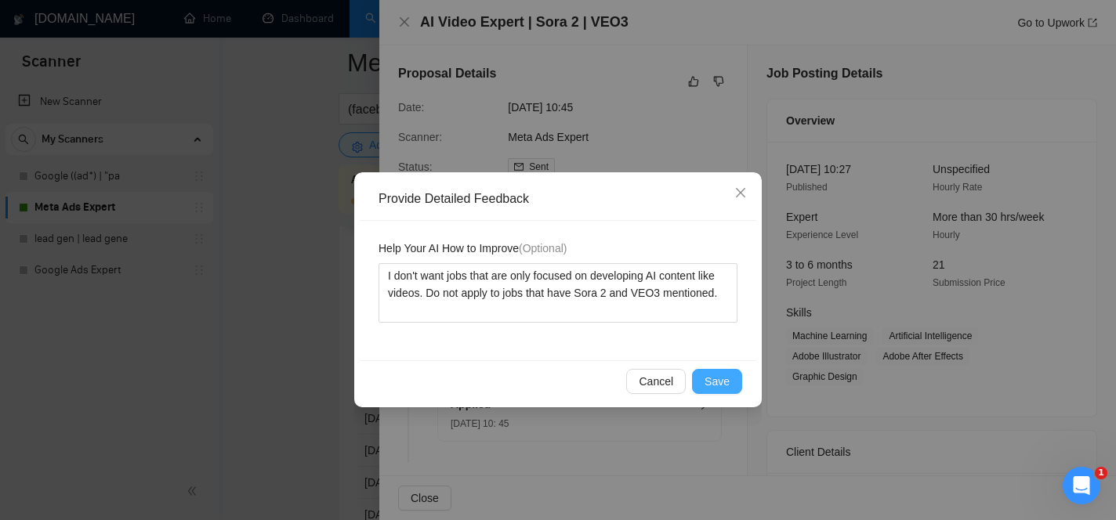
click at [723, 384] on span "Save" at bounding box center [717, 381] width 25 height 17
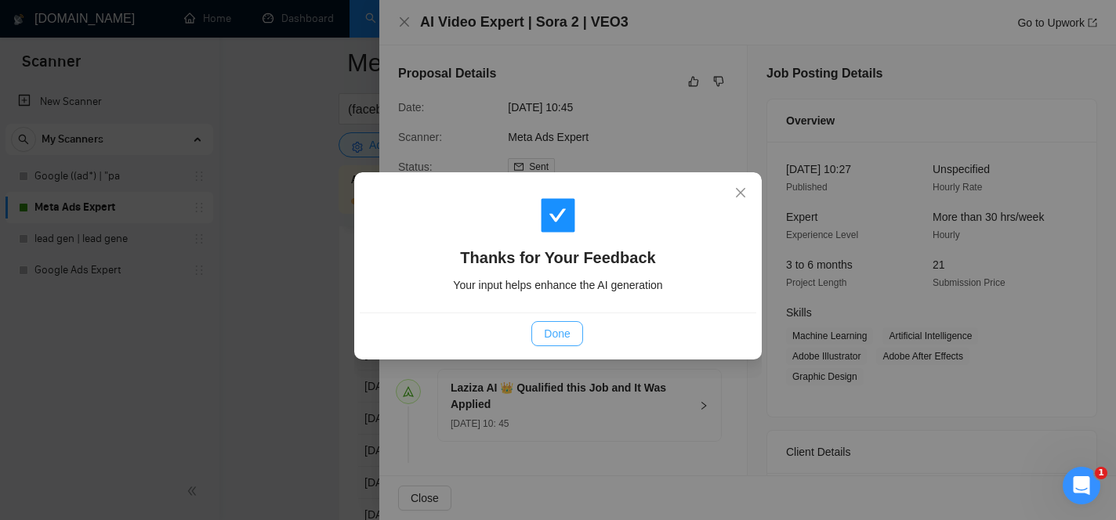
click at [570, 333] on span "Done" at bounding box center [557, 333] width 26 height 17
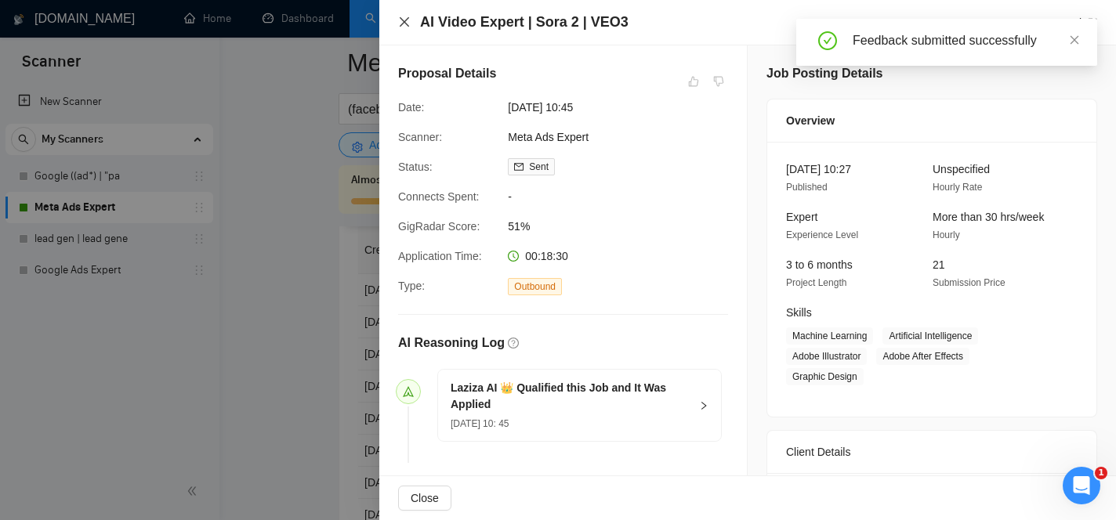
click at [405, 24] on icon "close" at bounding box center [404, 21] width 9 height 9
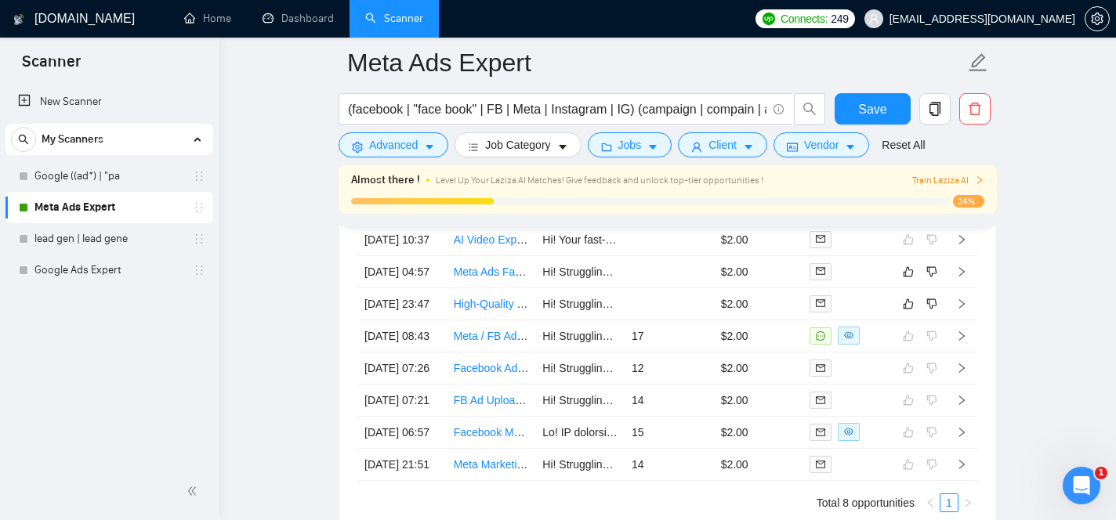
scroll to position [4103, 0]
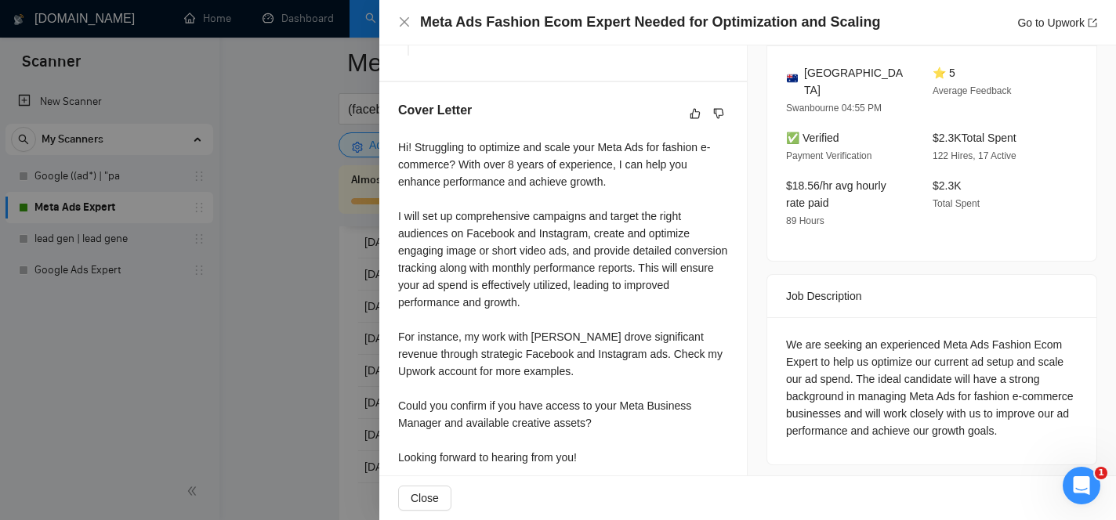
scroll to position [393, 0]
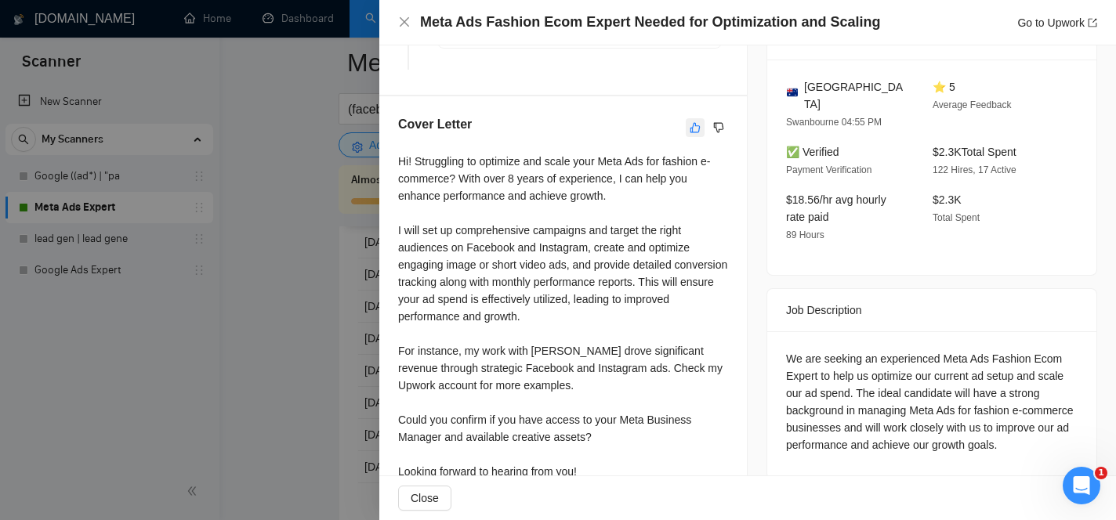
click at [696, 132] on icon "like" at bounding box center [695, 128] width 10 height 10
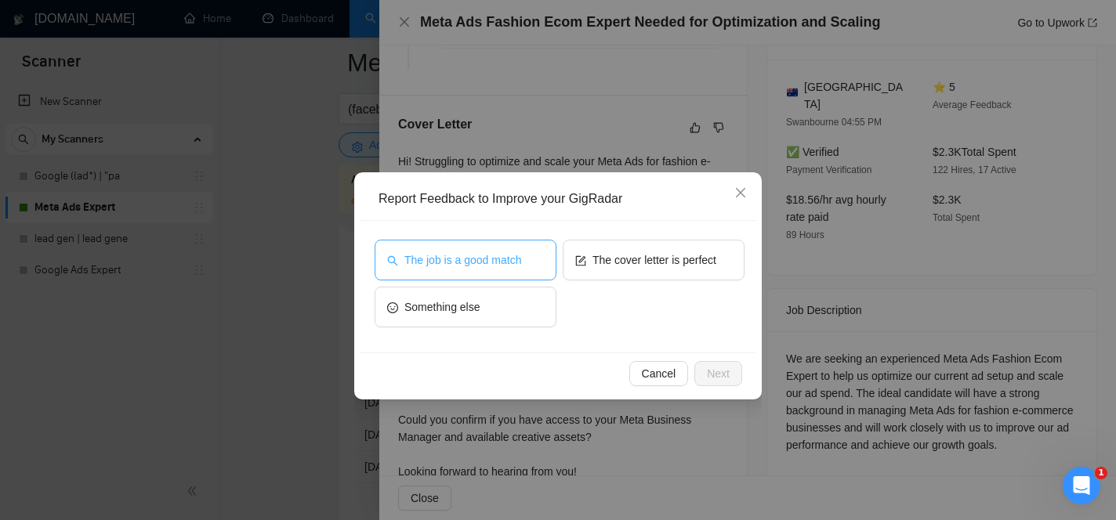
click at [521, 255] on span "The job is a good match" at bounding box center [462, 260] width 117 height 17
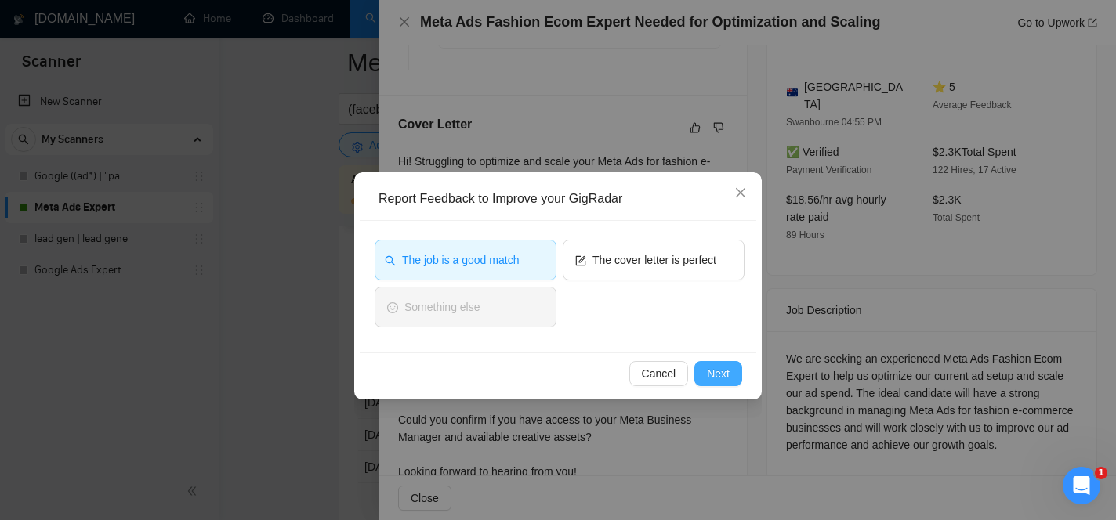
click at [714, 371] on span "Next" at bounding box center [718, 373] width 23 height 17
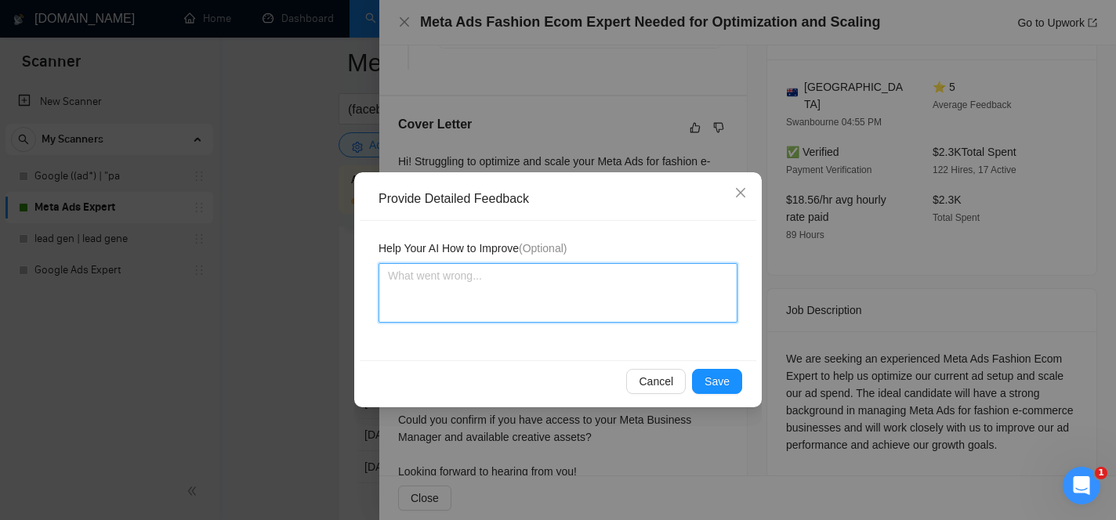
click at [580, 288] on textarea at bounding box center [558, 293] width 359 height 60
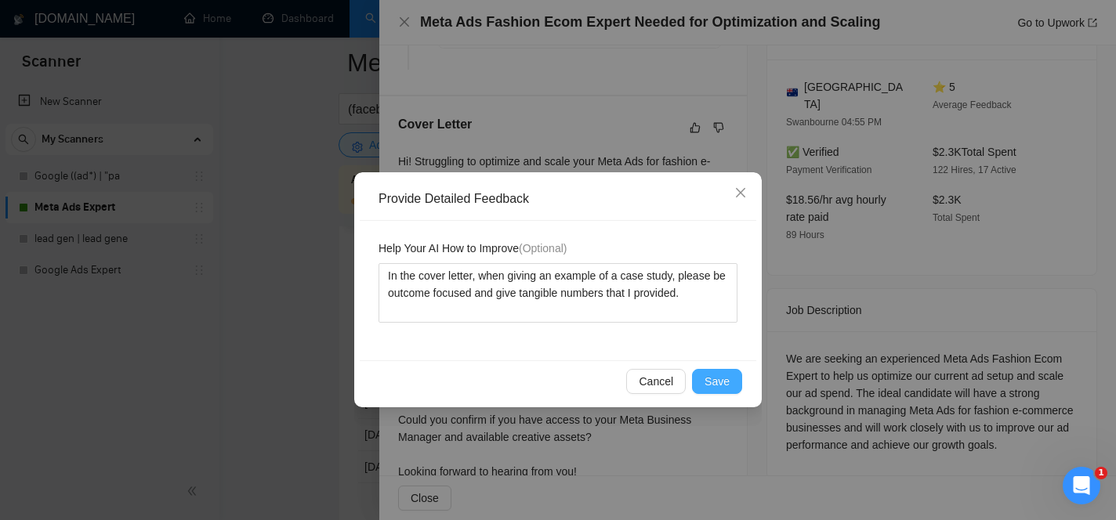
click at [726, 383] on span "Save" at bounding box center [717, 381] width 25 height 17
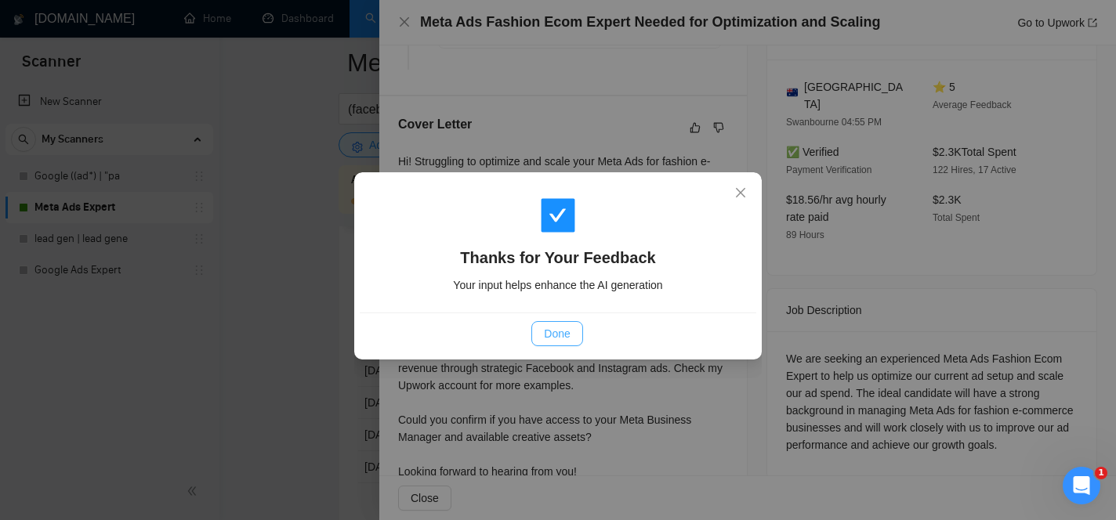
click at [563, 327] on span "Done" at bounding box center [557, 333] width 26 height 17
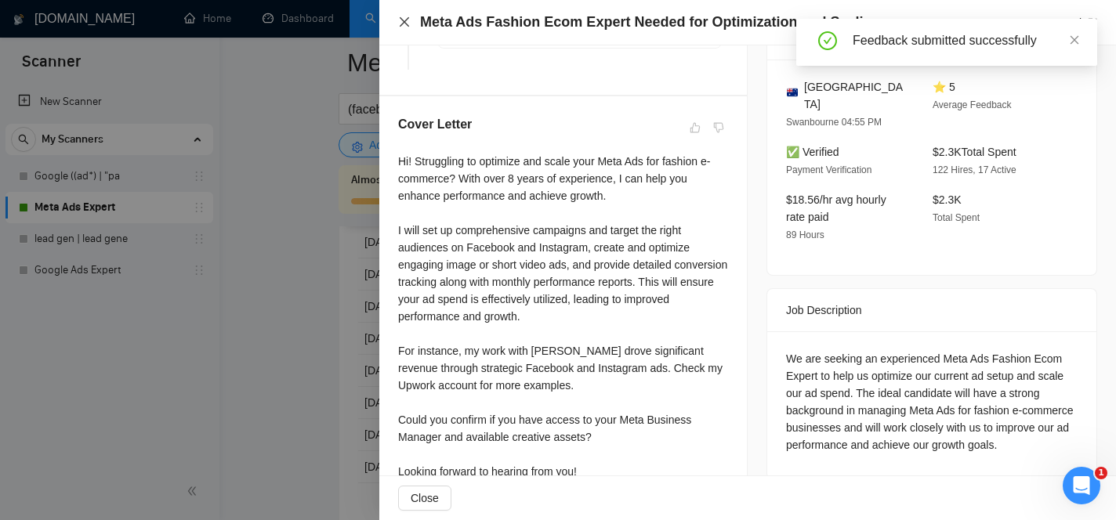
click at [403, 25] on icon "close" at bounding box center [404, 22] width 13 height 13
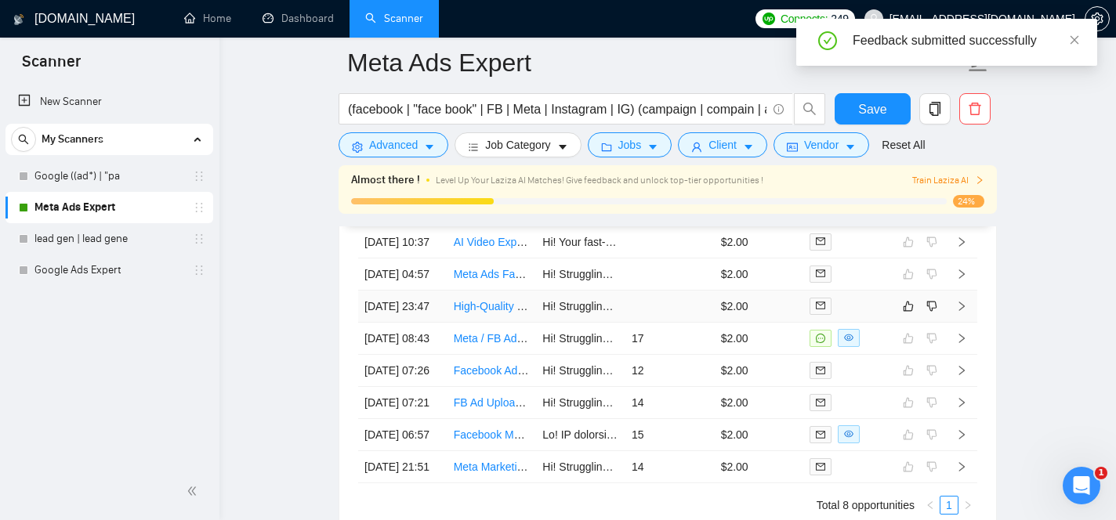
click at [642, 323] on td at bounding box center [669, 307] width 89 height 32
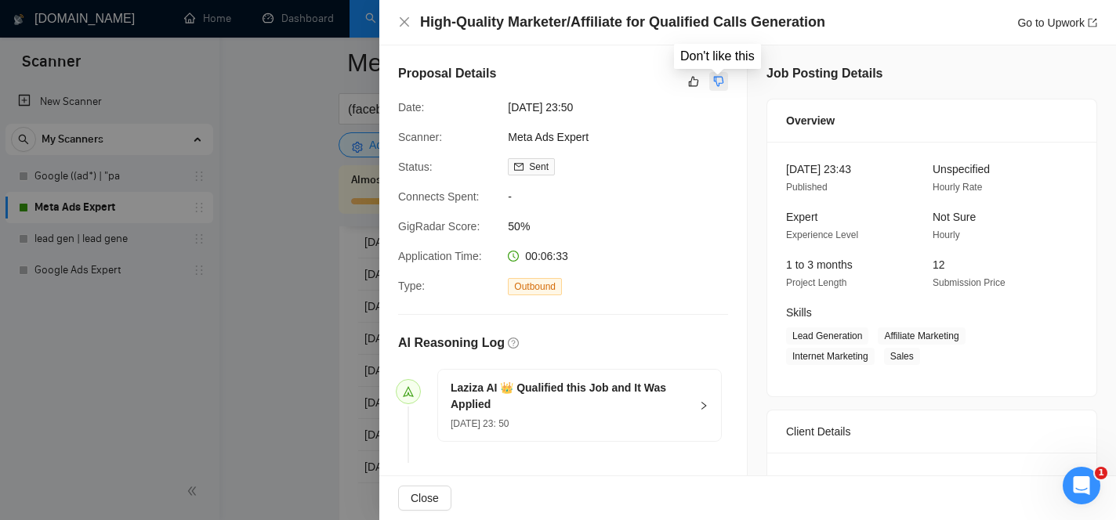
click at [720, 82] on icon "dislike" at bounding box center [718, 81] width 11 height 13
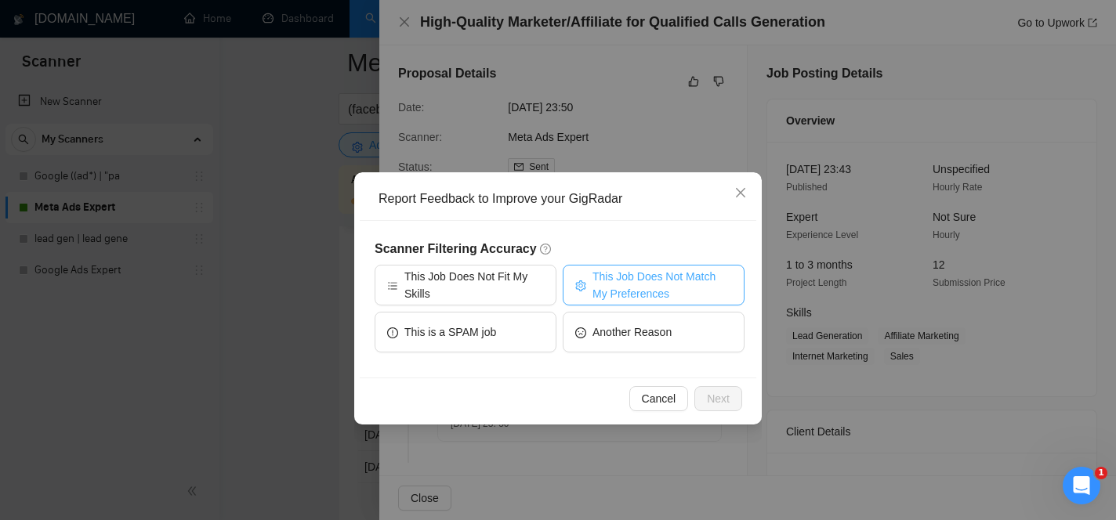
click at [616, 279] on span "This Job Does Not Match My Preferences" at bounding box center [661, 285] width 139 height 34
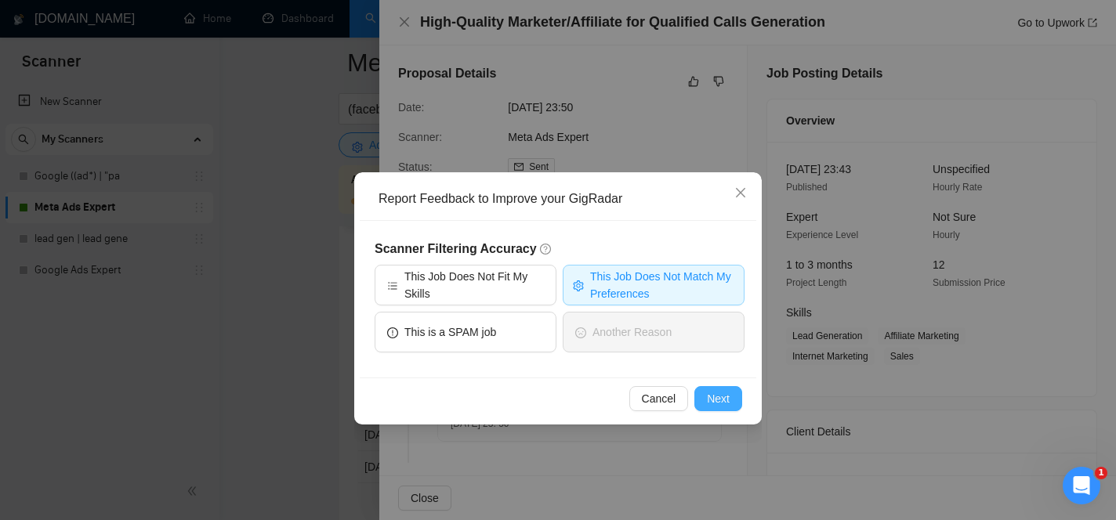
click at [719, 391] on span "Next" at bounding box center [718, 398] width 23 height 17
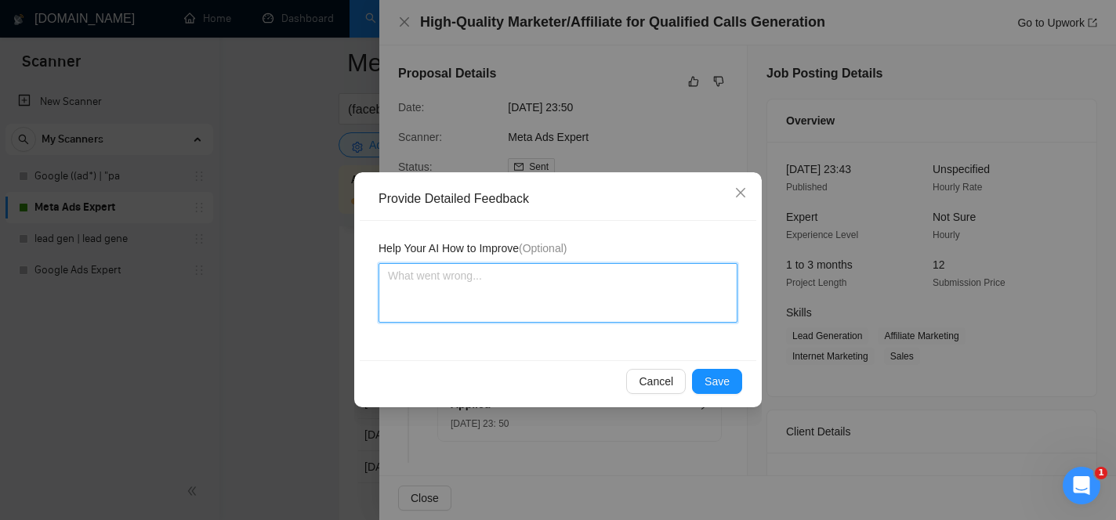
click at [643, 295] on textarea at bounding box center [558, 293] width 359 height 60
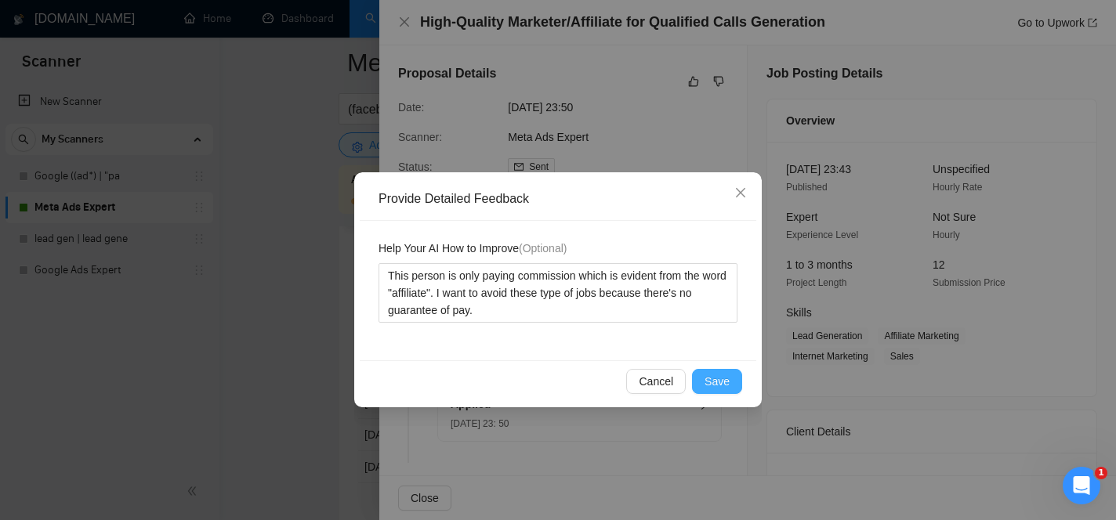
click at [726, 382] on span "Save" at bounding box center [717, 381] width 25 height 17
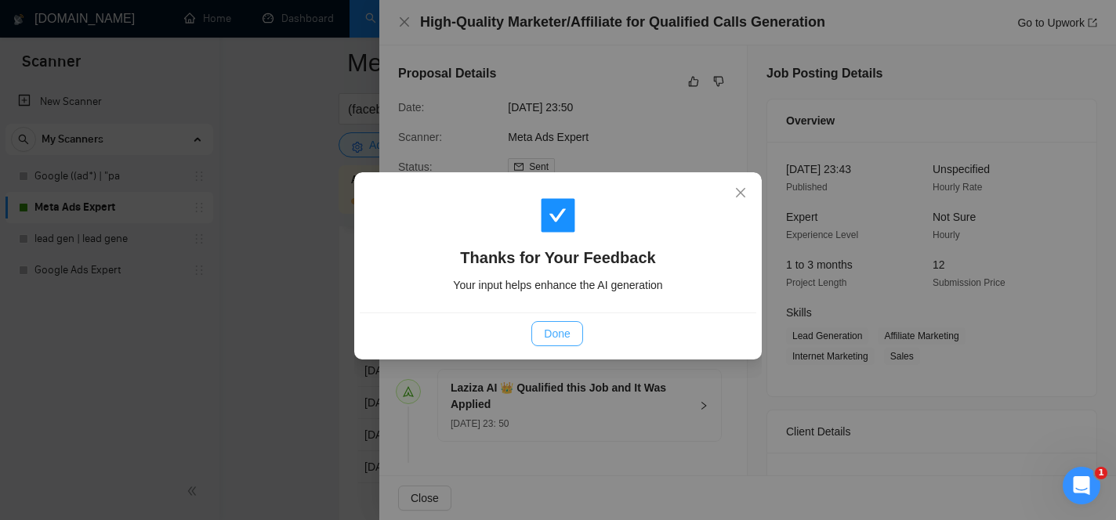
click at [559, 333] on span "Done" at bounding box center [557, 333] width 26 height 17
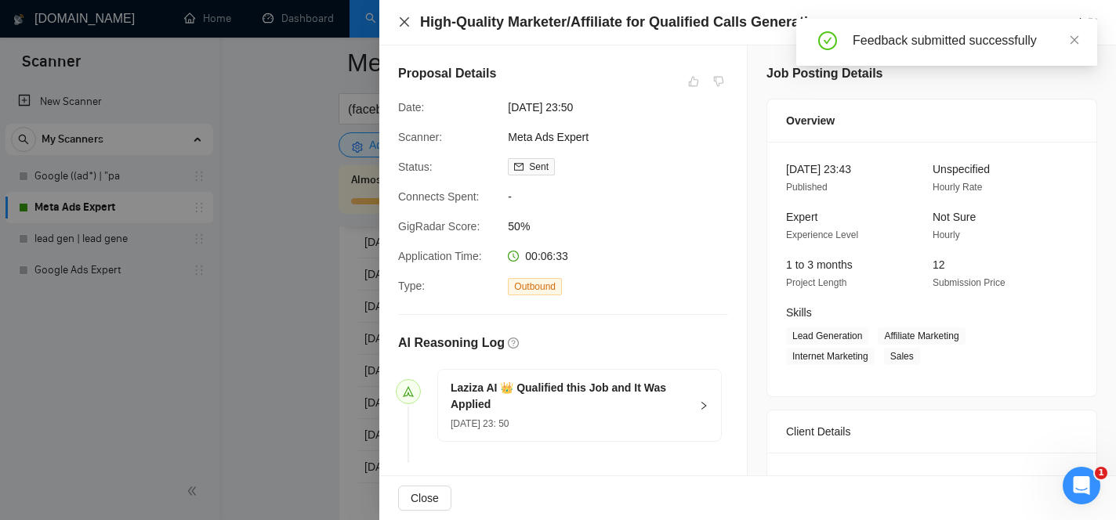
click at [404, 21] on icon "close" at bounding box center [404, 21] width 9 height 9
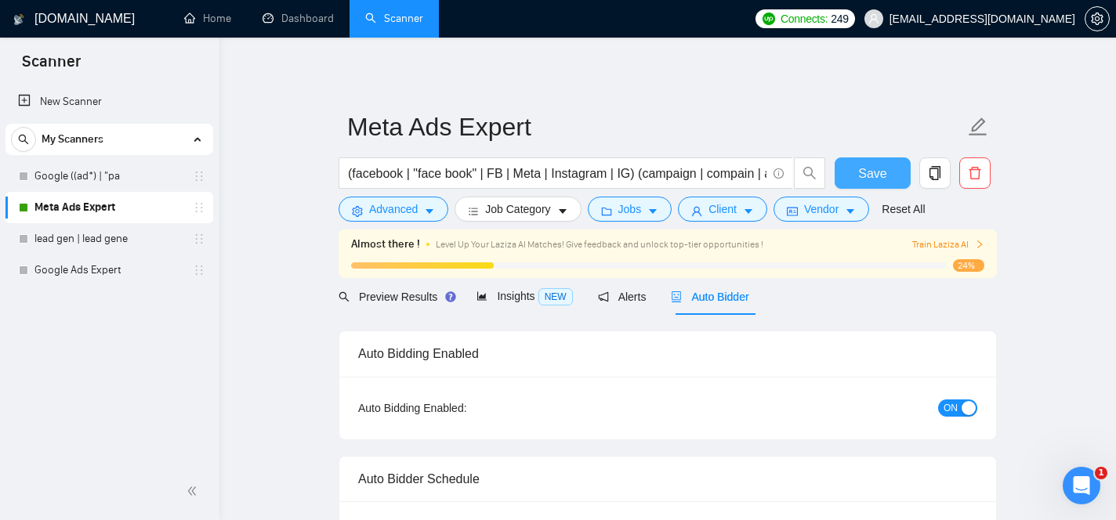
click at [875, 169] on span "Save" at bounding box center [872, 174] width 28 height 20
